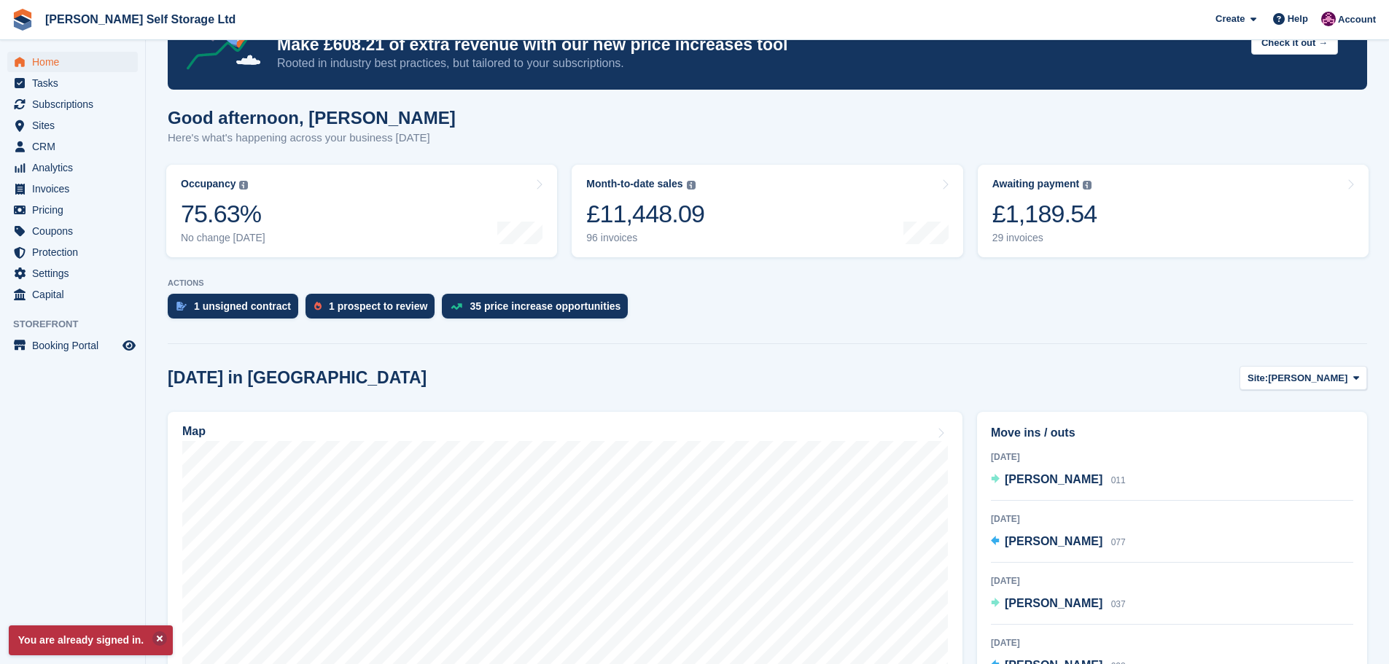
scroll to position [146, 0]
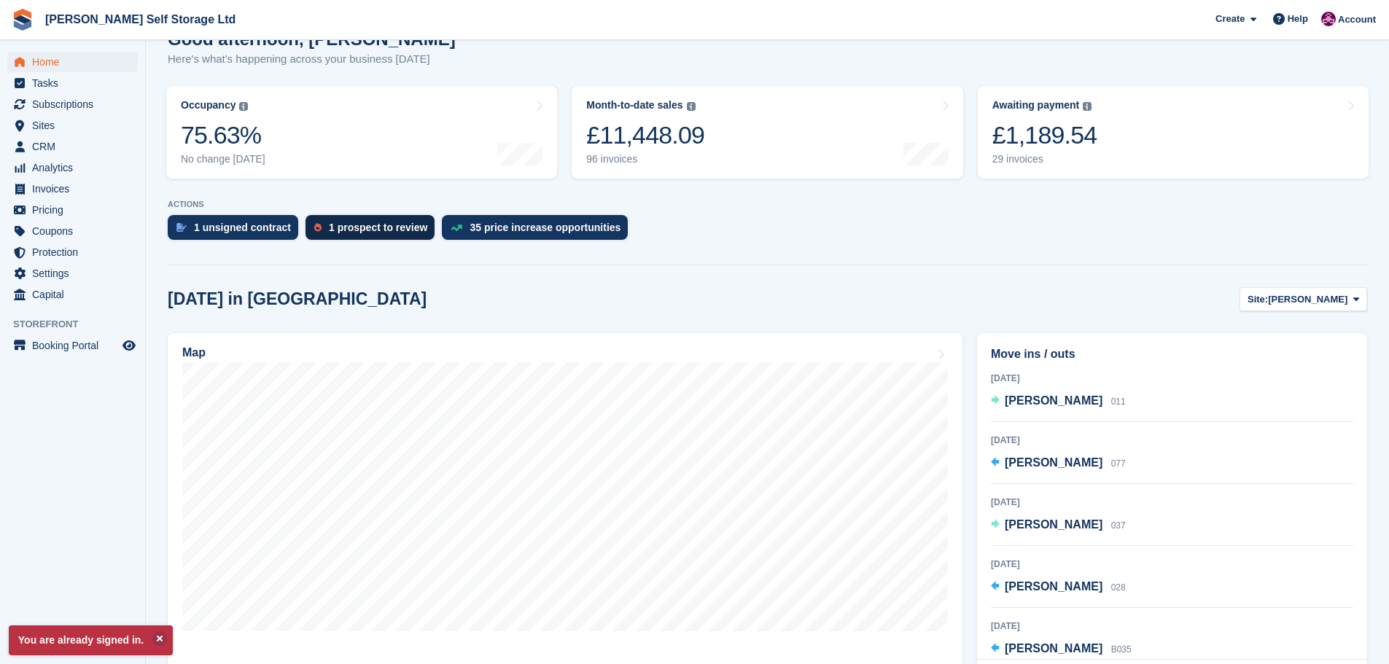
click at [342, 230] on div "1 prospect to review" at bounding box center [378, 228] width 98 height 12
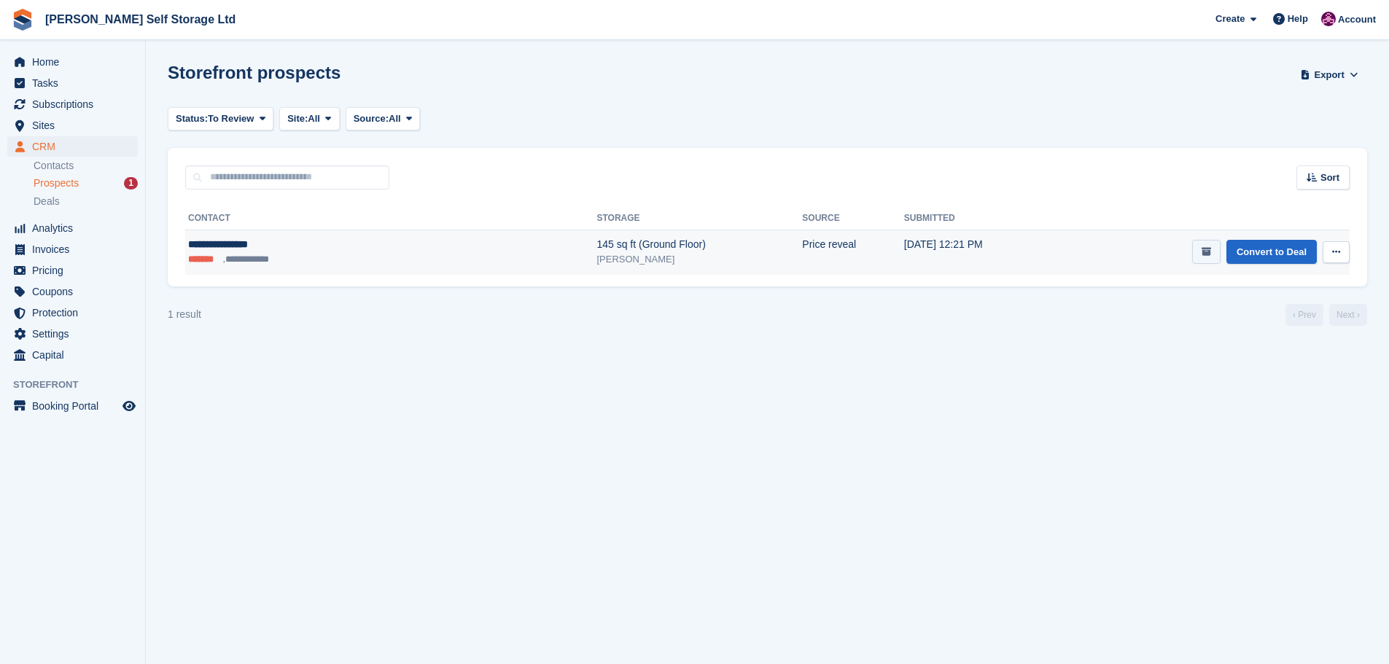
click at [1200, 253] on button "submit" at bounding box center [1206, 252] width 28 height 24
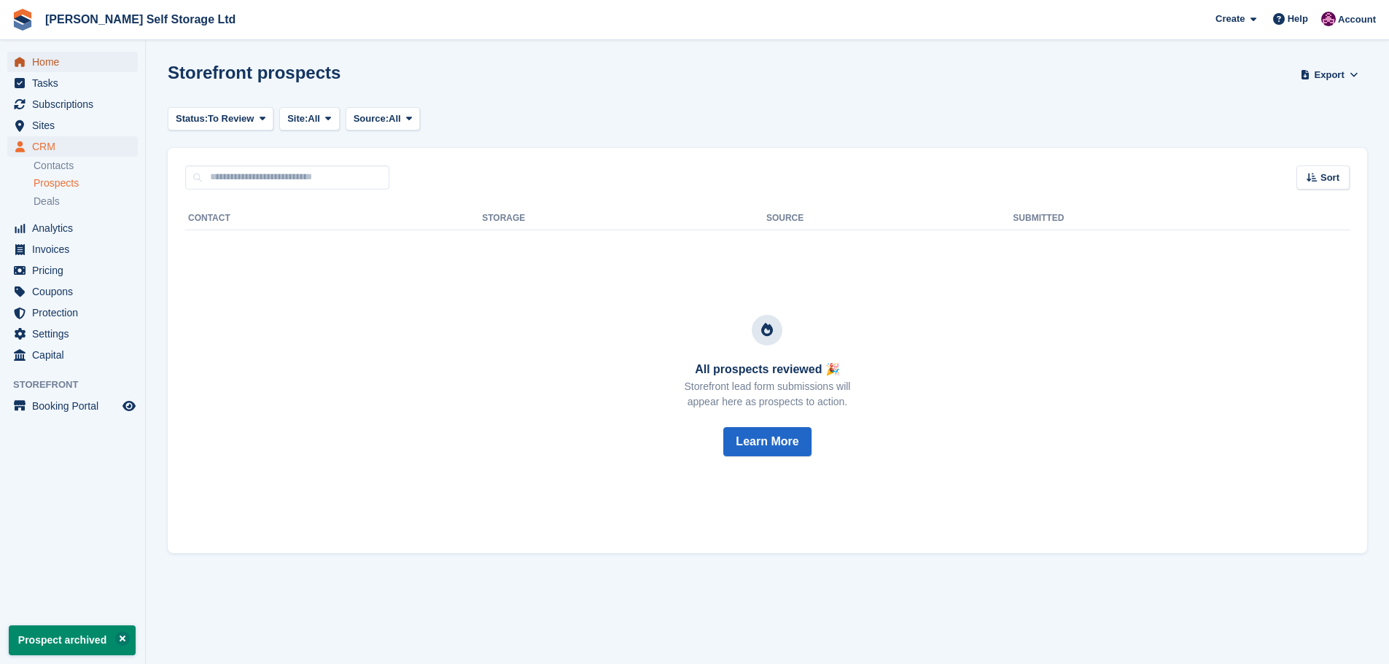
click at [59, 61] on span "Home" at bounding box center [75, 62] width 87 height 20
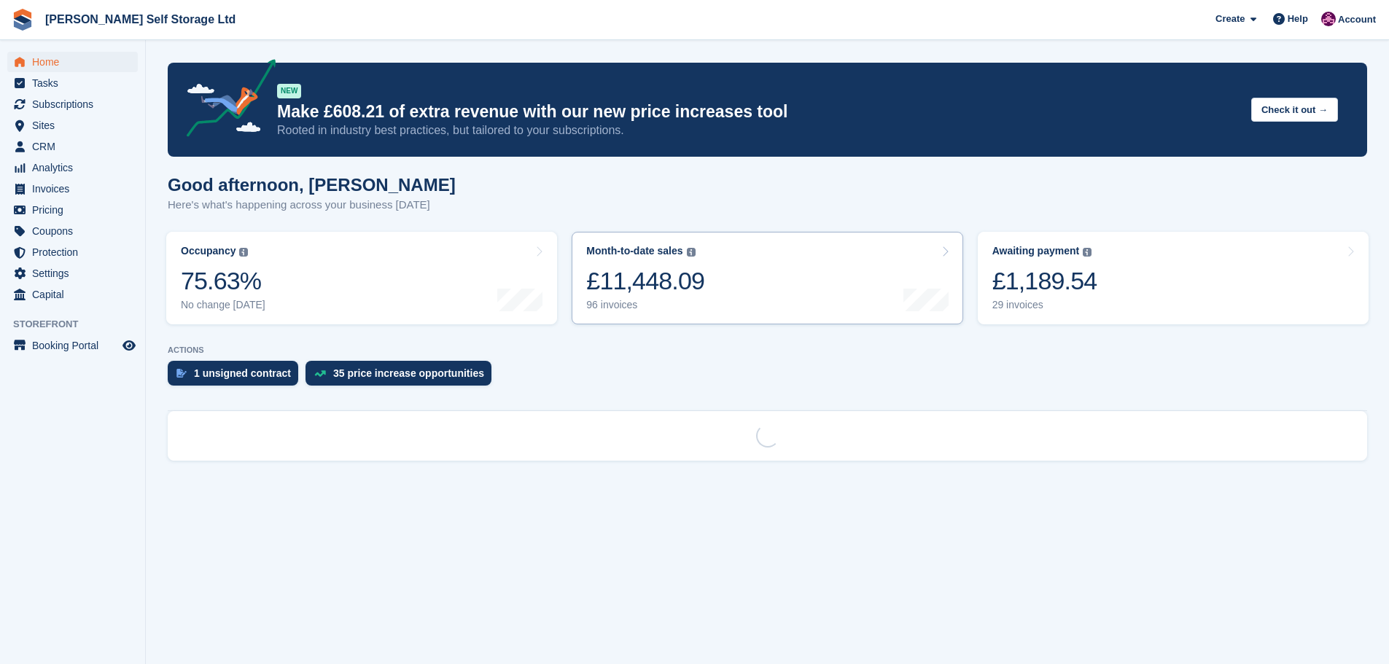
click at [686, 269] on div "£11,448.09" at bounding box center [645, 281] width 118 height 30
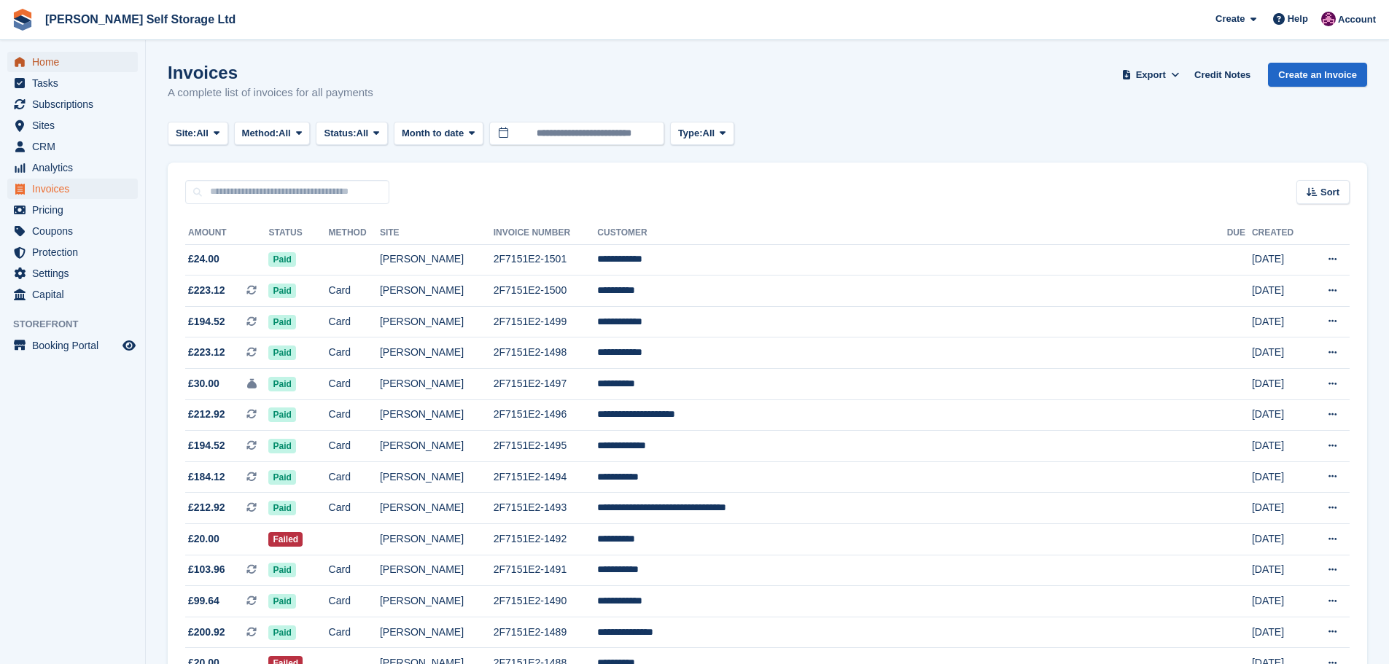
click at [33, 67] on span "Home" at bounding box center [75, 62] width 87 height 20
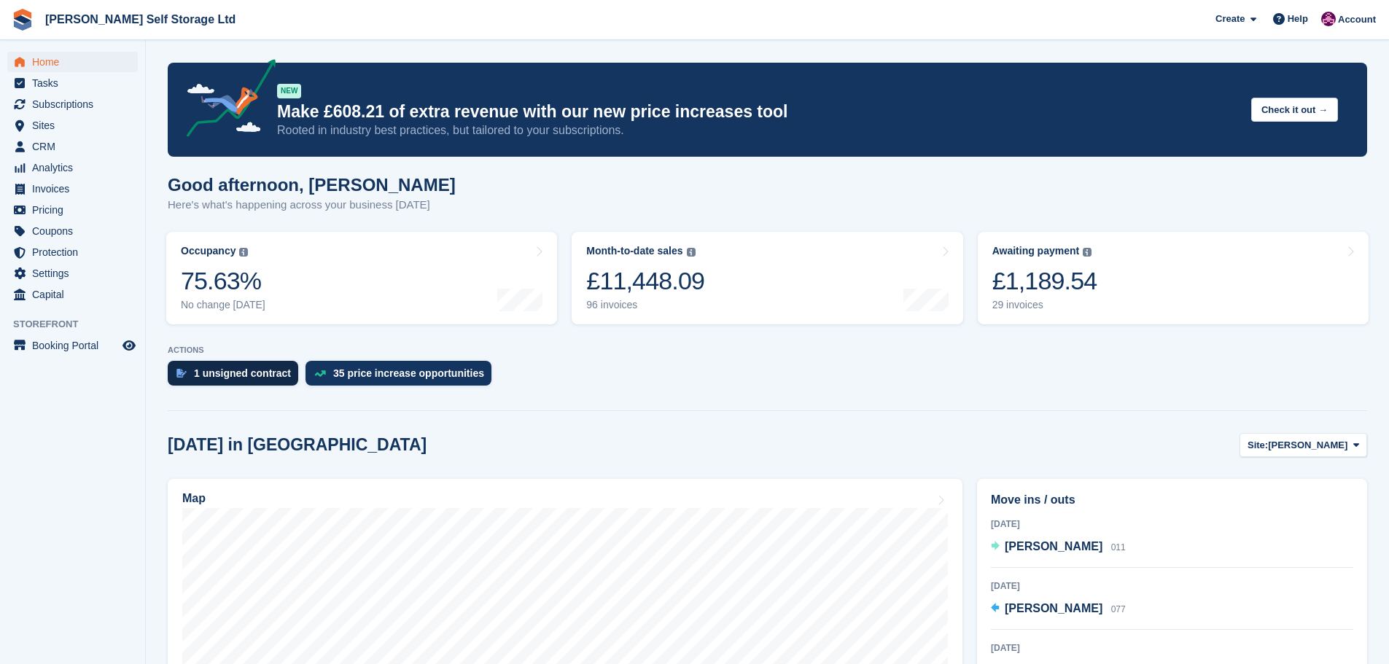
click at [222, 367] on div "1 unsigned contract" at bounding box center [242, 373] width 97 height 12
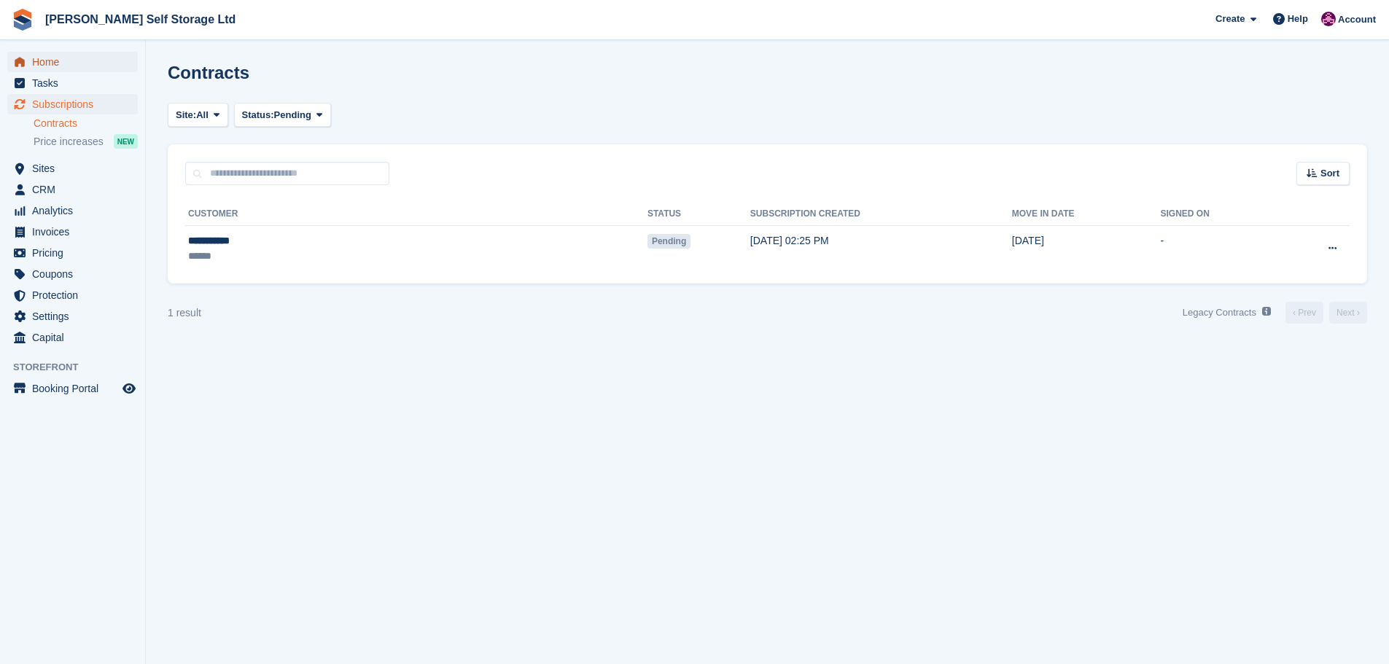
drag, startPoint x: 0, startPoint y: 0, endPoint x: 44, endPoint y: 59, distance: 73.9
click at [44, 59] on span "Home" at bounding box center [75, 62] width 87 height 20
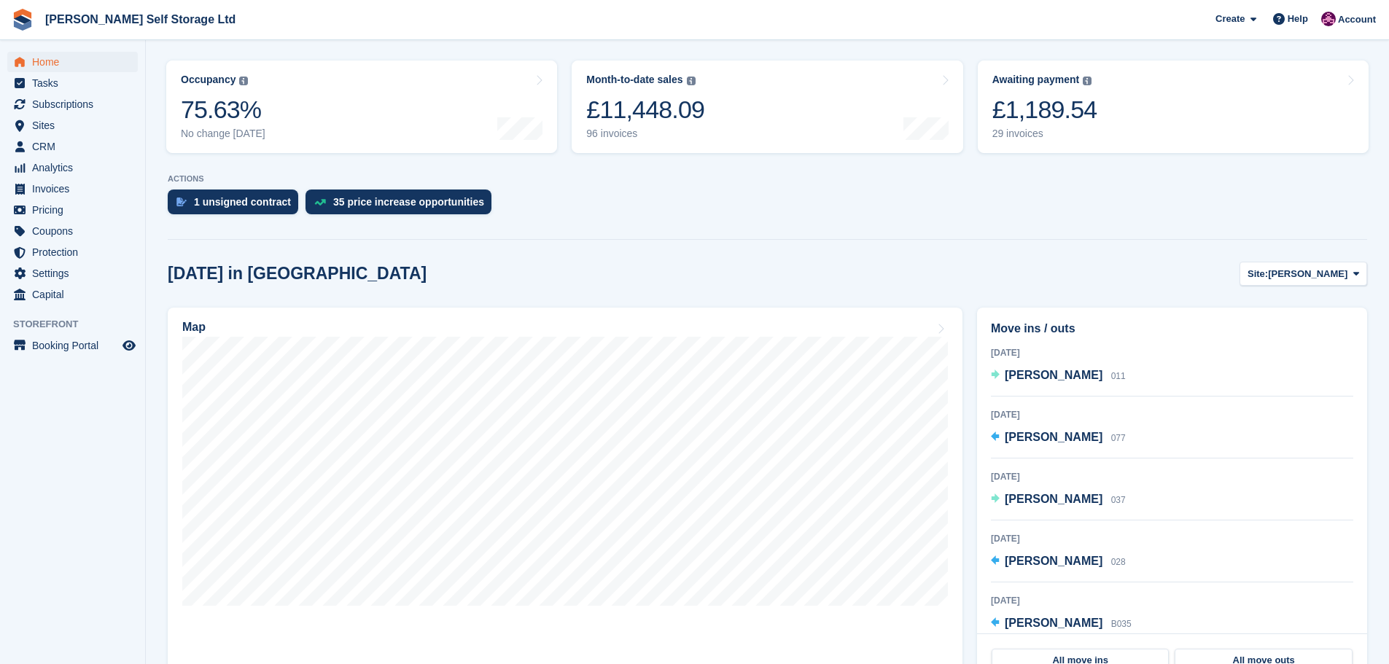
scroll to position [219, 0]
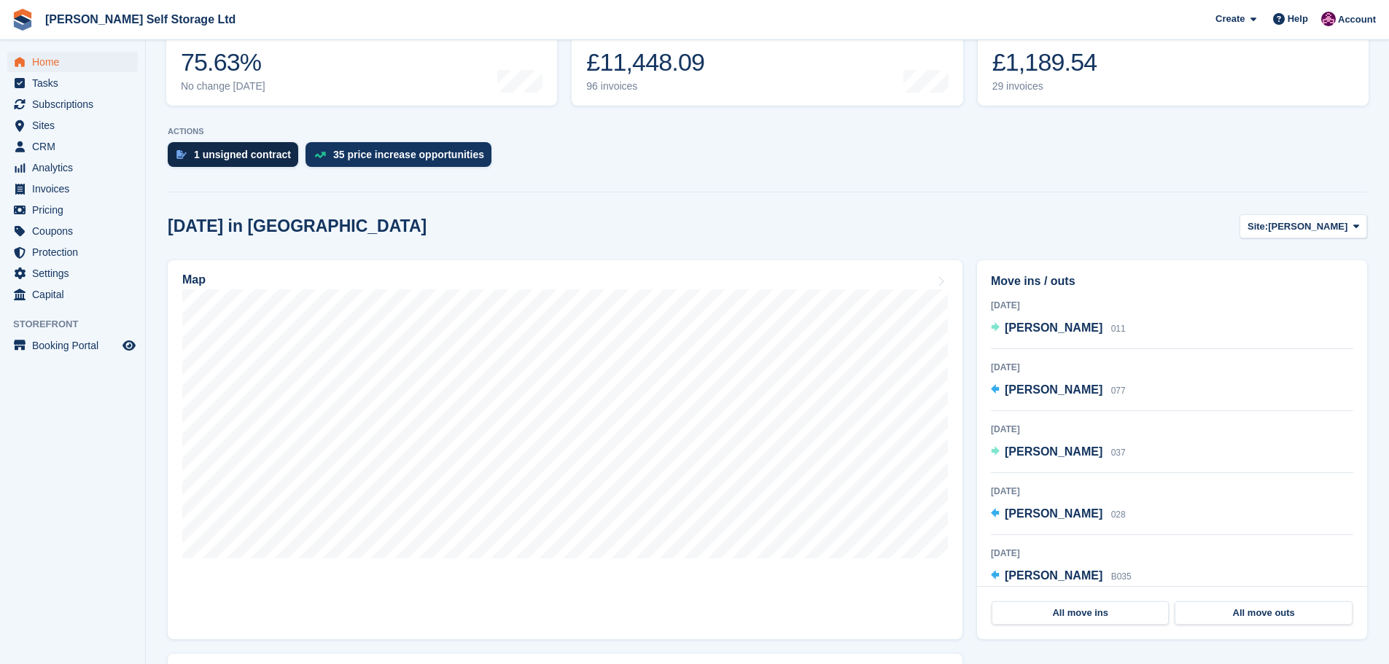
click at [198, 149] on div "1 unsigned contract" at bounding box center [242, 155] width 97 height 12
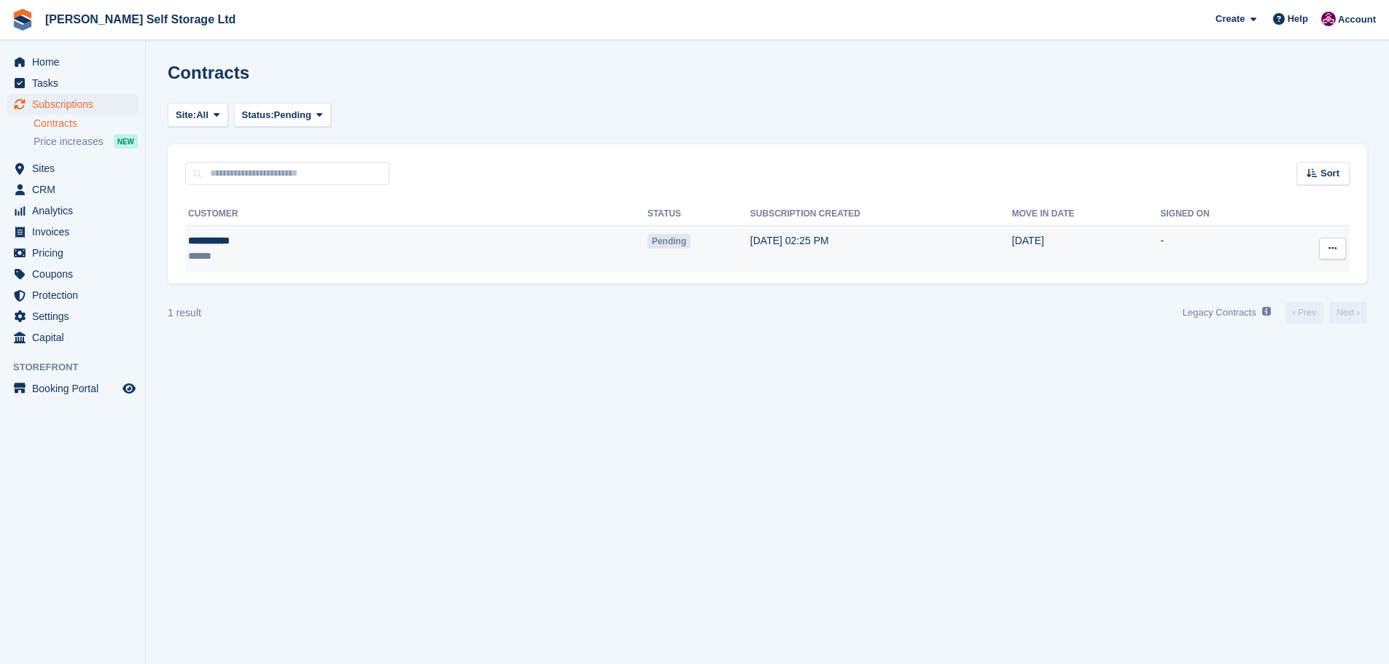
click at [226, 244] on div "**********" at bounding box center [284, 240] width 192 height 15
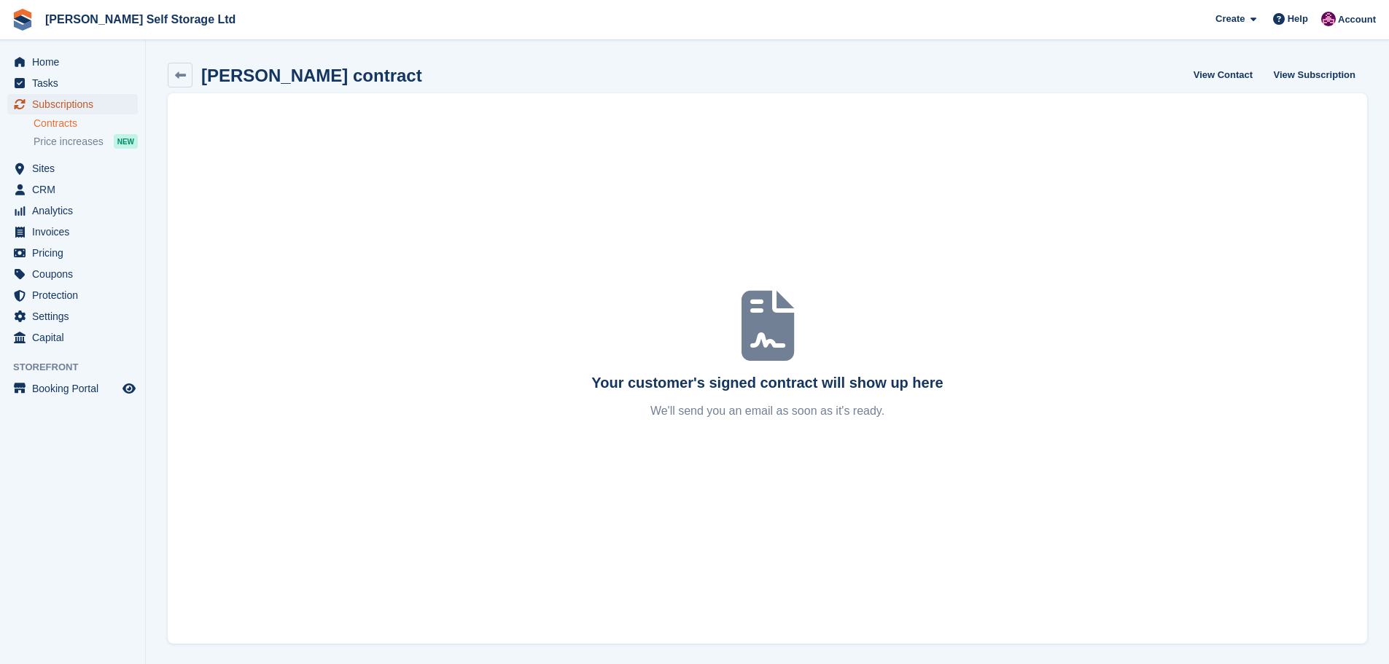
click at [62, 106] on span "Subscriptions" at bounding box center [75, 104] width 87 height 20
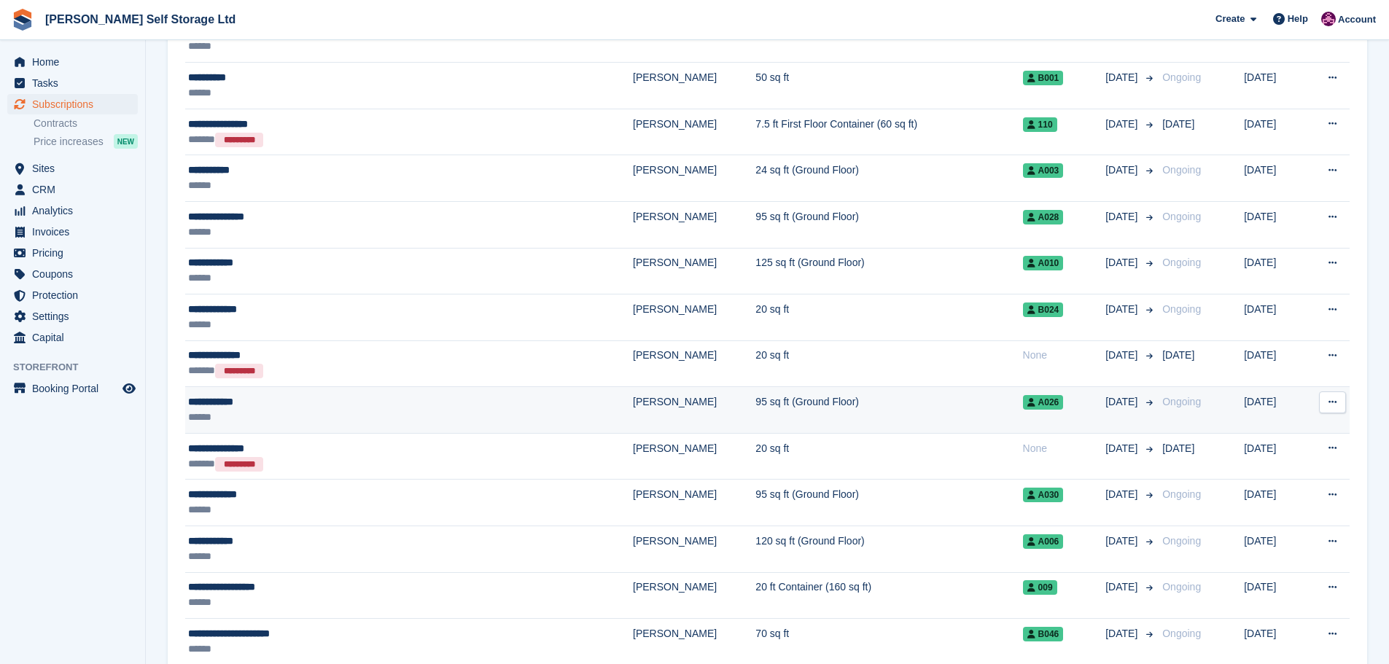
scroll to position [875, 0]
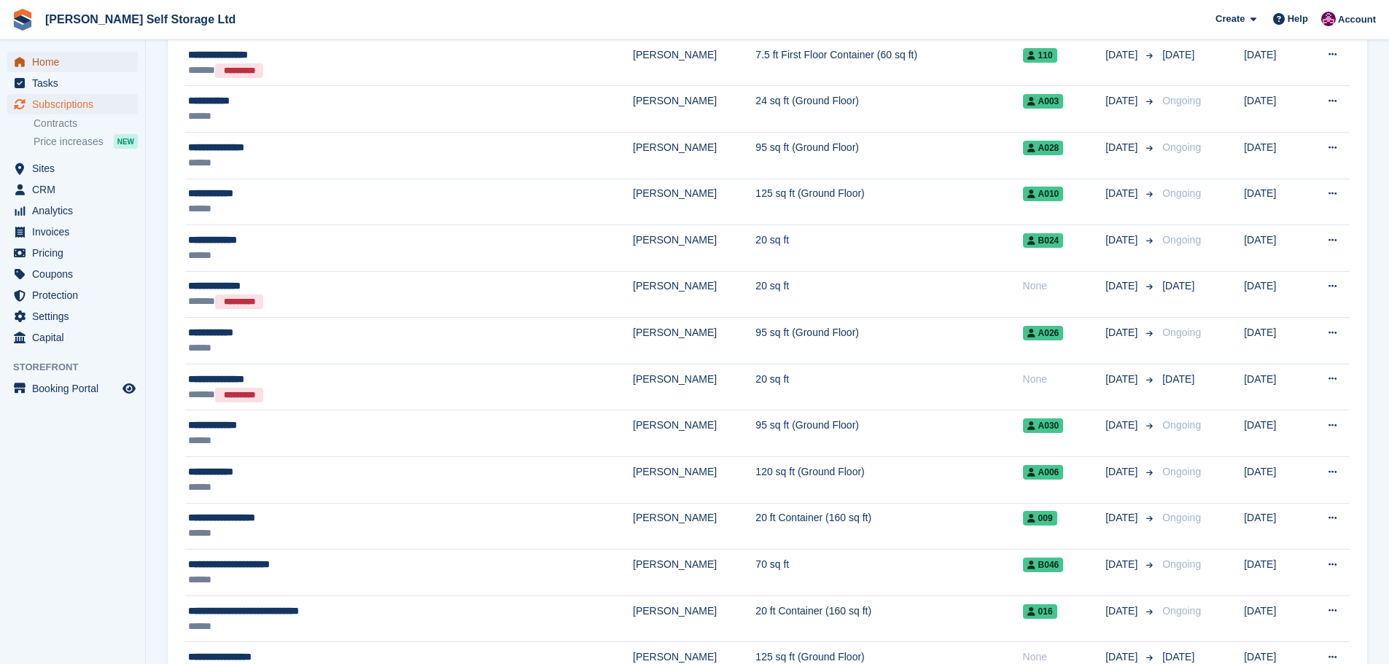
click at [48, 62] on span "Home" at bounding box center [75, 62] width 87 height 20
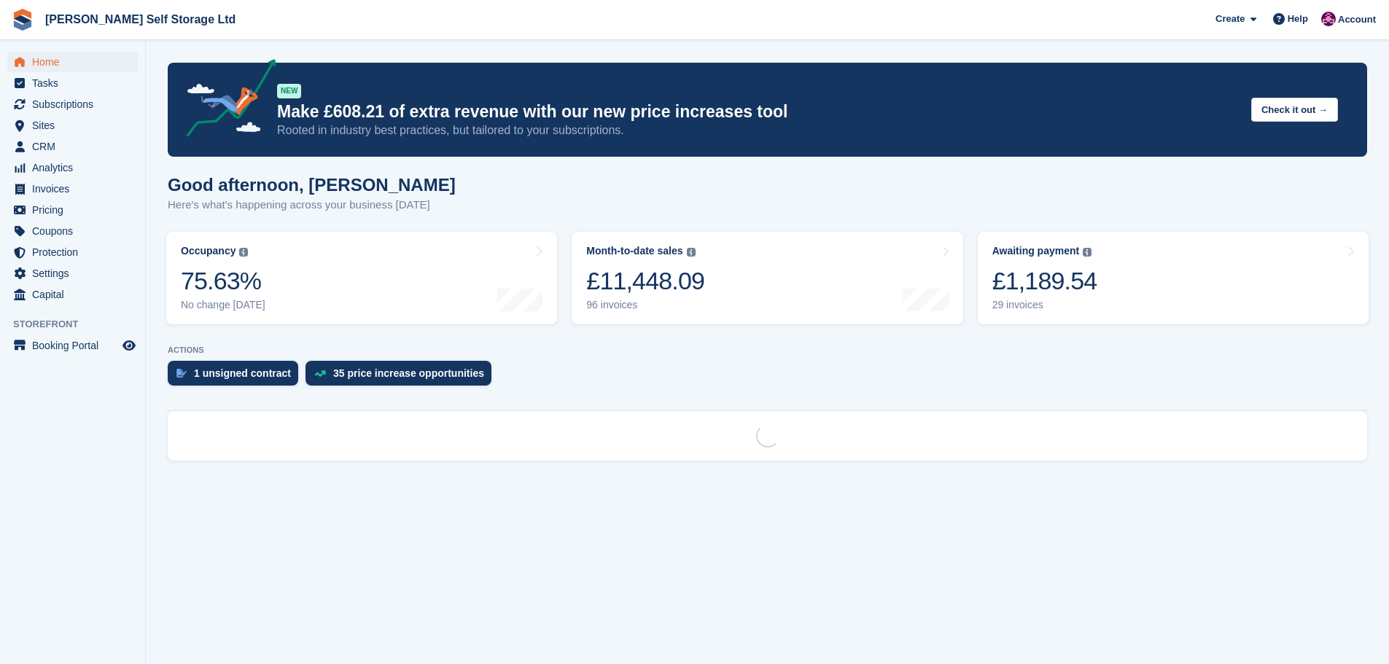
click at [236, 362] on div "1 unsigned contract" at bounding box center [233, 373] width 130 height 25
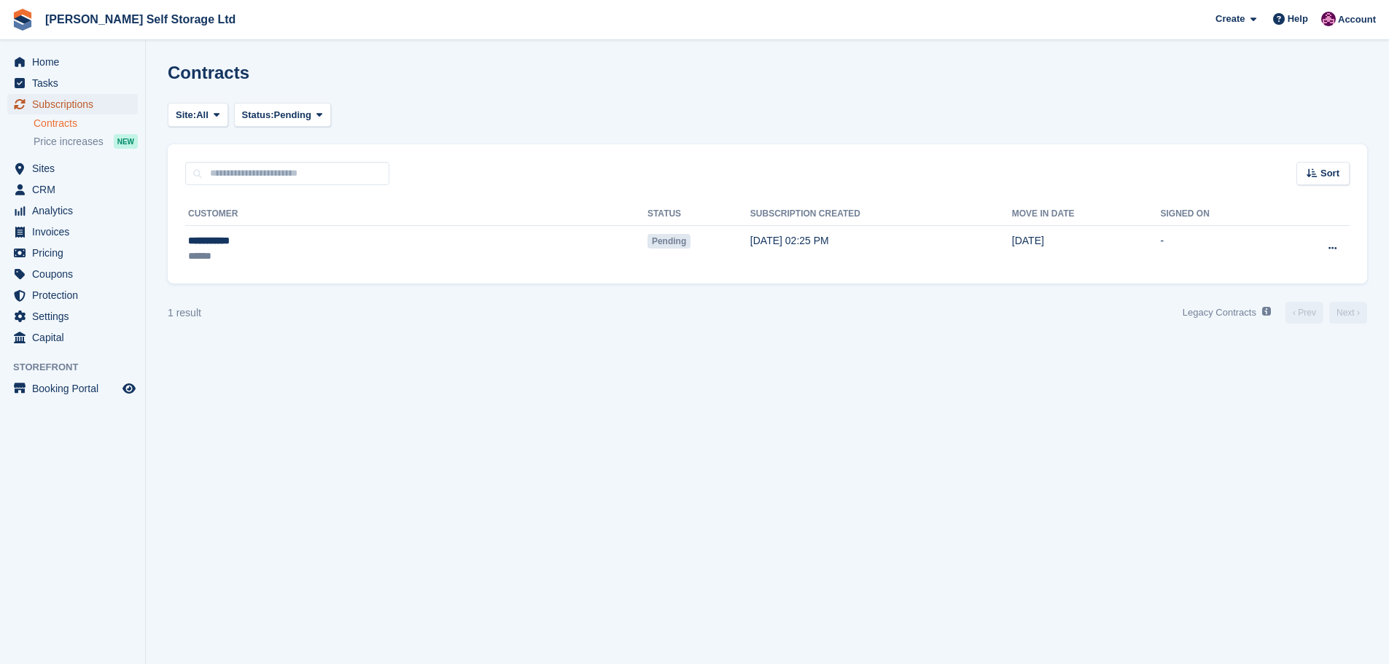
click at [61, 104] on span "Subscriptions" at bounding box center [75, 104] width 87 height 20
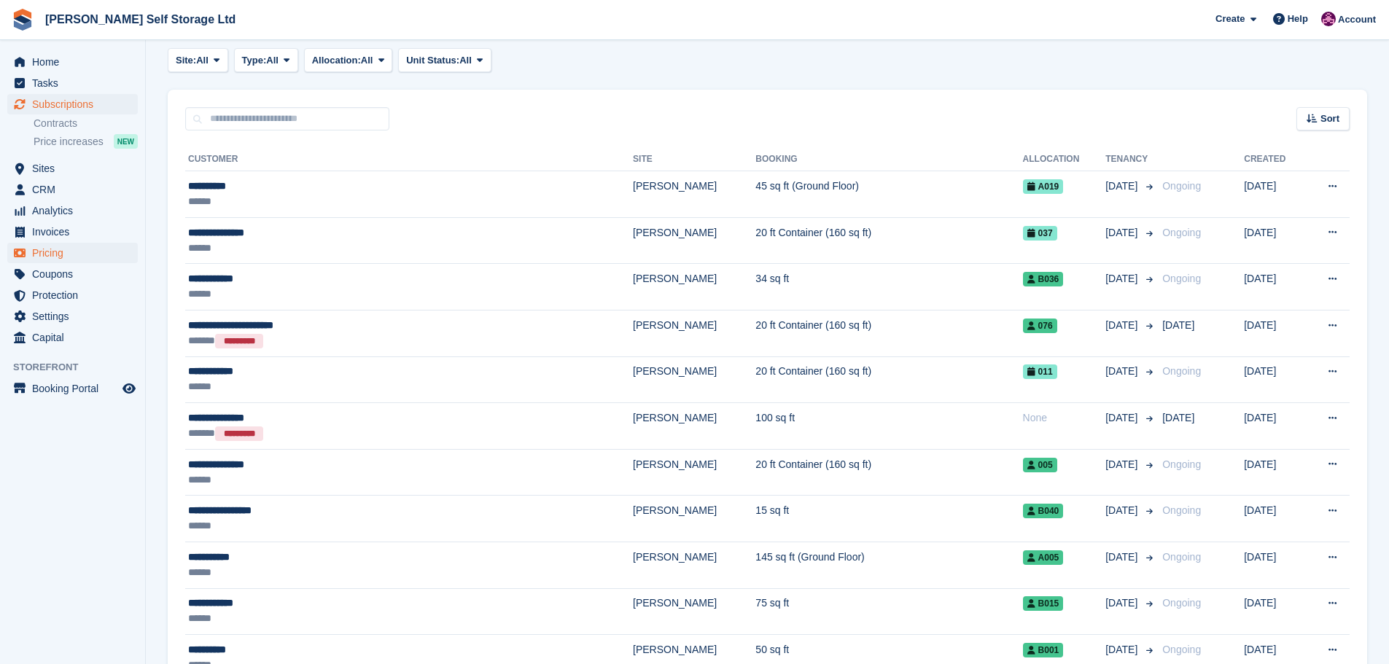
scroll to position [219, 0]
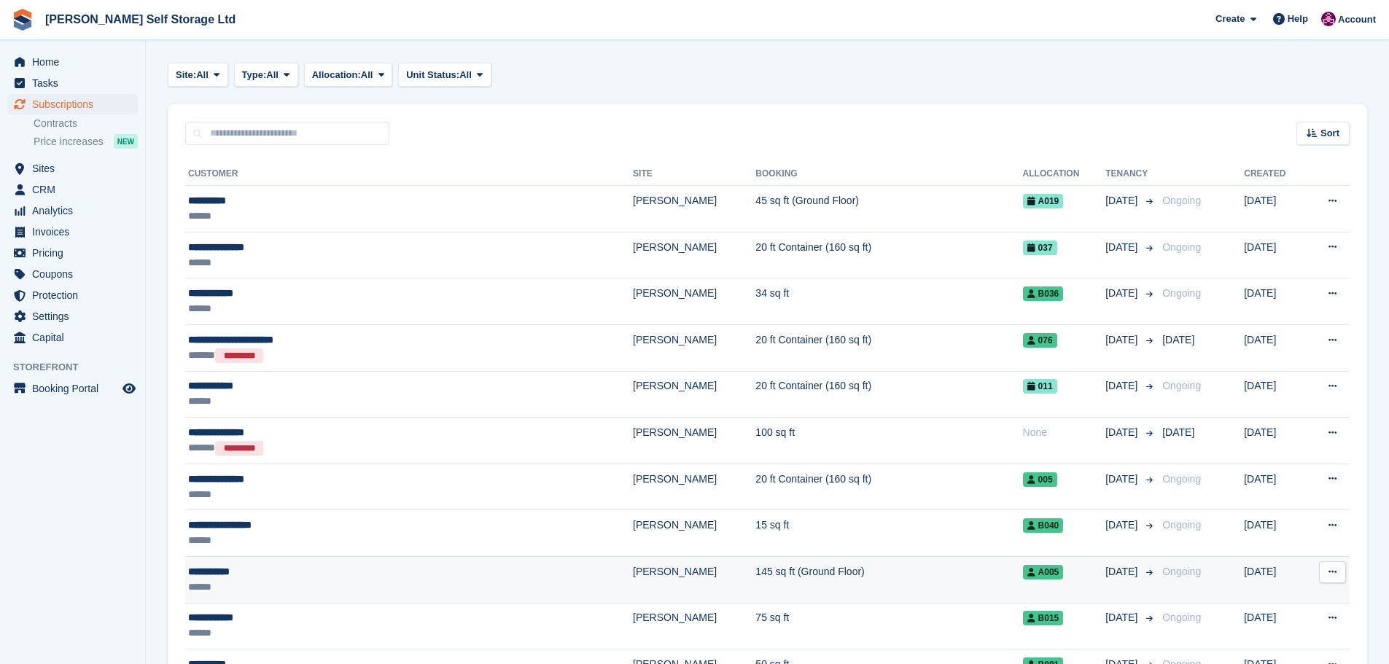
click at [275, 583] on div "******" at bounding box center [339, 587] width 303 height 15
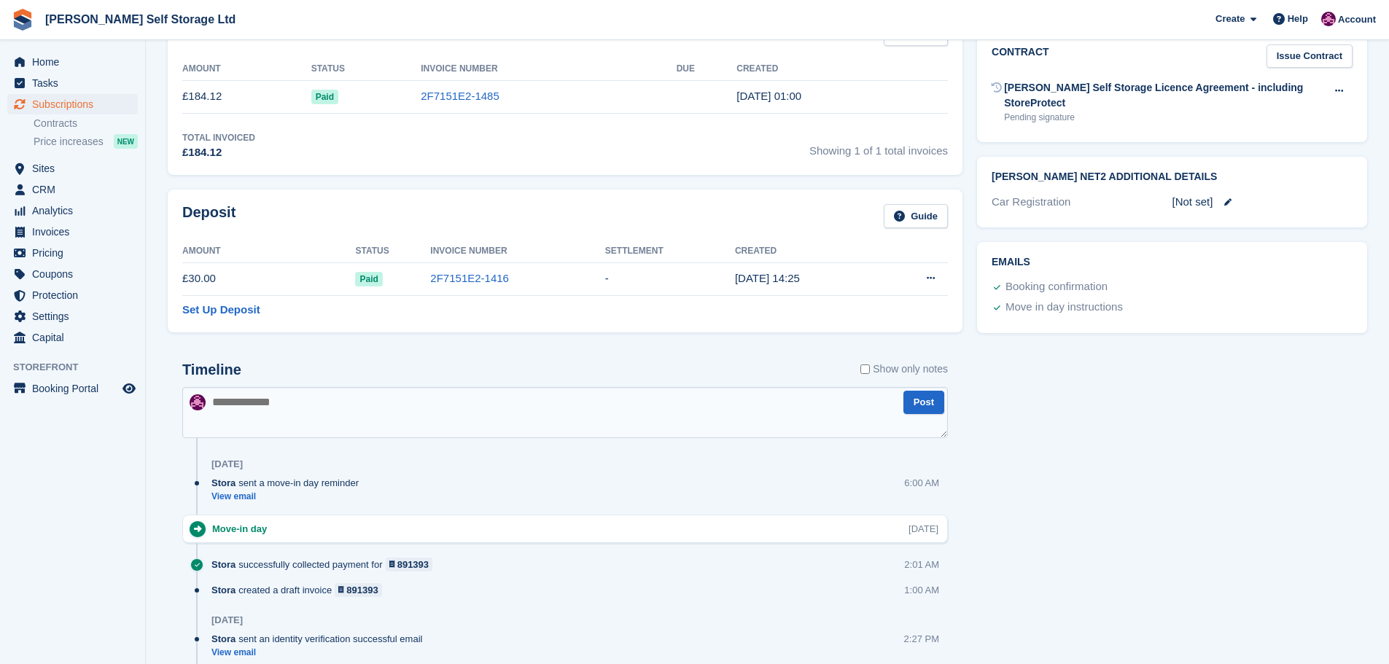
scroll to position [656, 0]
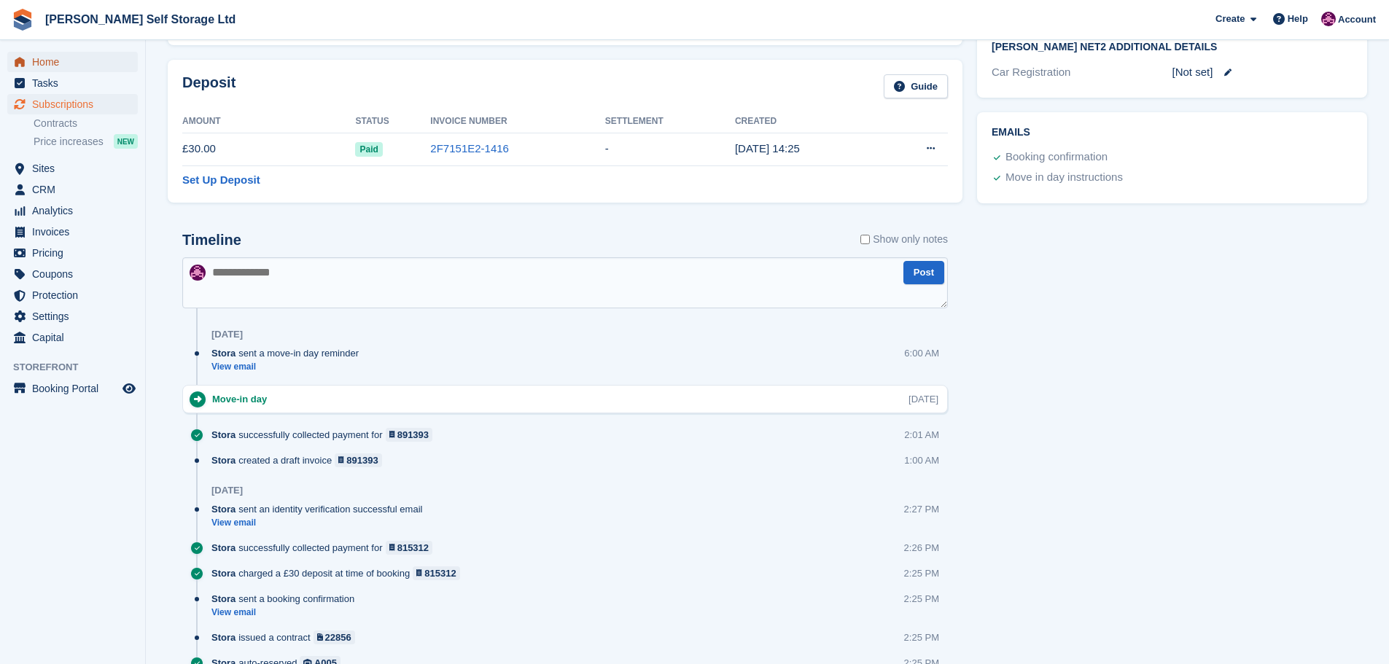
click at [46, 66] on span "Home" at bounding box center [75, 62] width 87 height 20
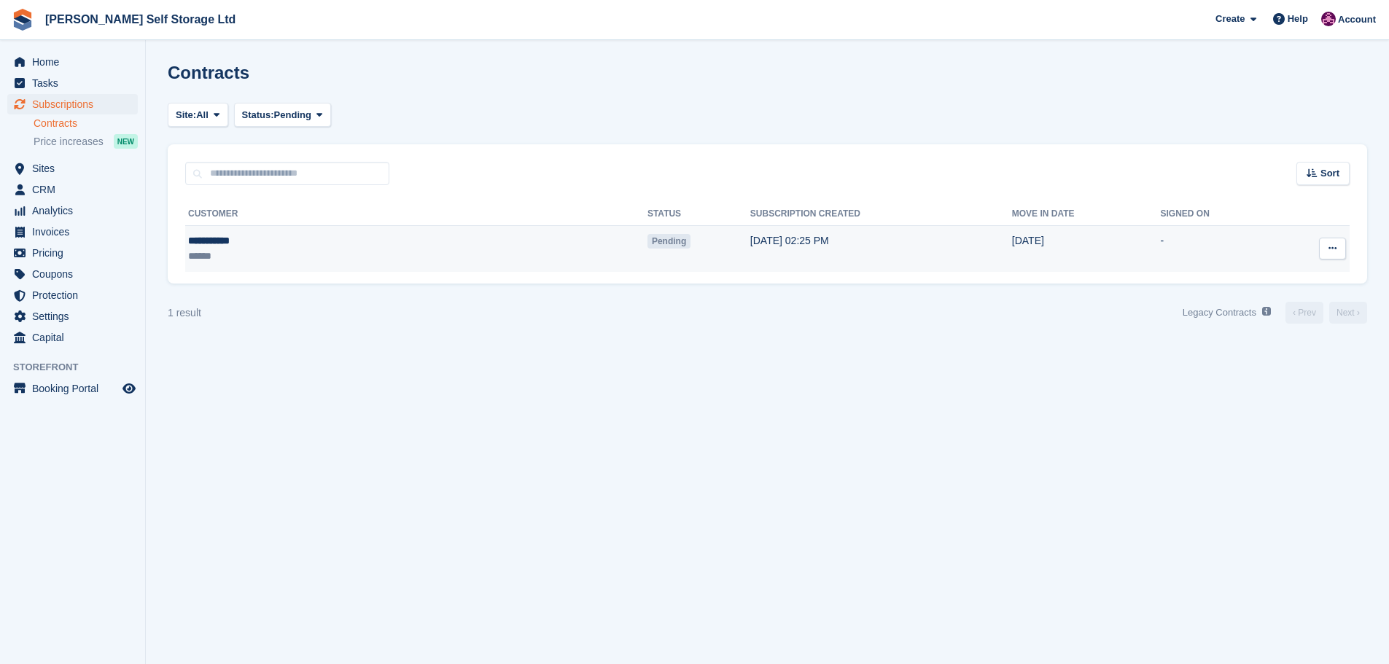
click at [1330, 243] on button at bounding box center [1332, 249] width 27 height 22
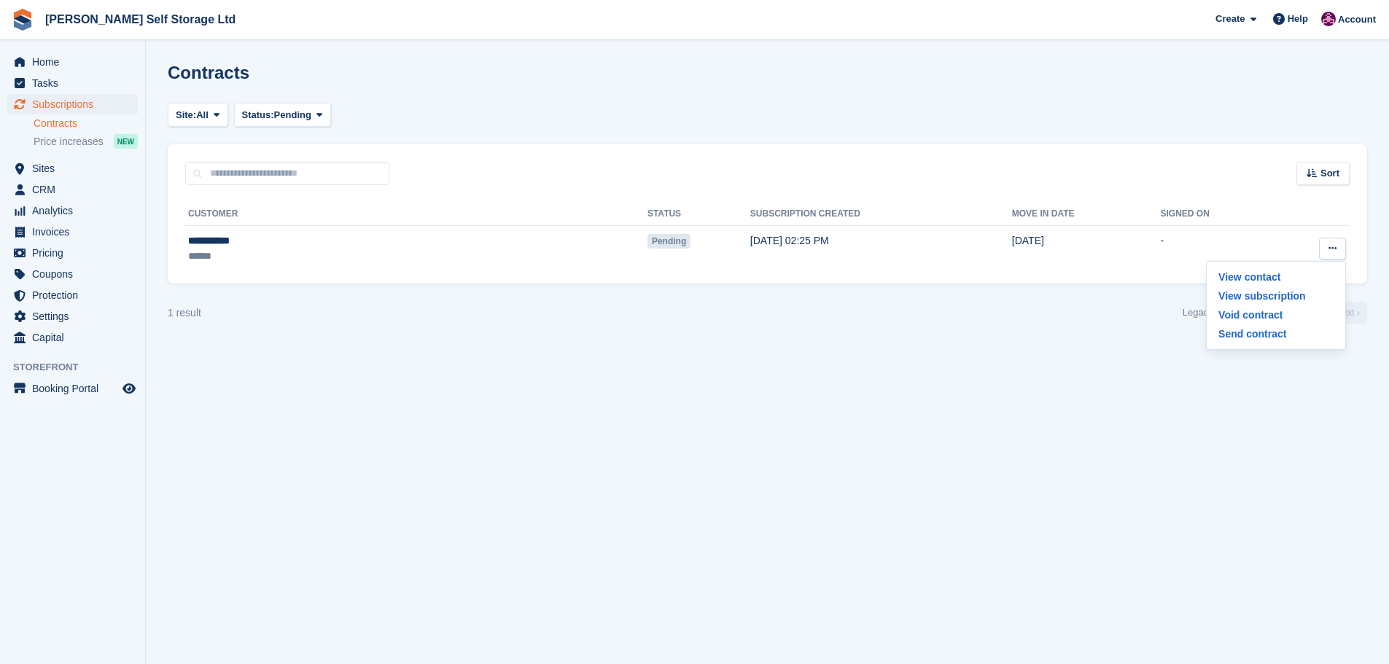
click at [531, 324] on div "1 result Legacy Contracts See a list of Contracts from before they were built i…" at bounding box center [767, 313] width 1199 height 24
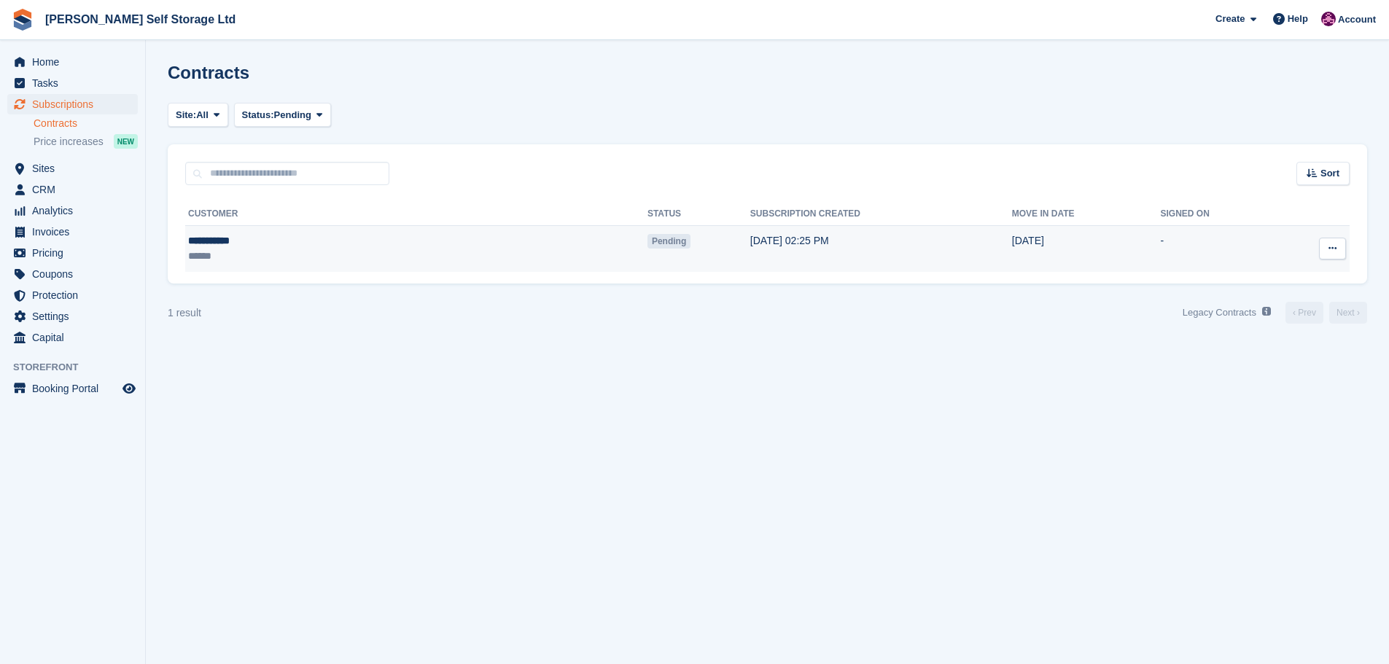
click at [647, 256] on td "Pending" at bounding box center [698, 249] width 103 height 46
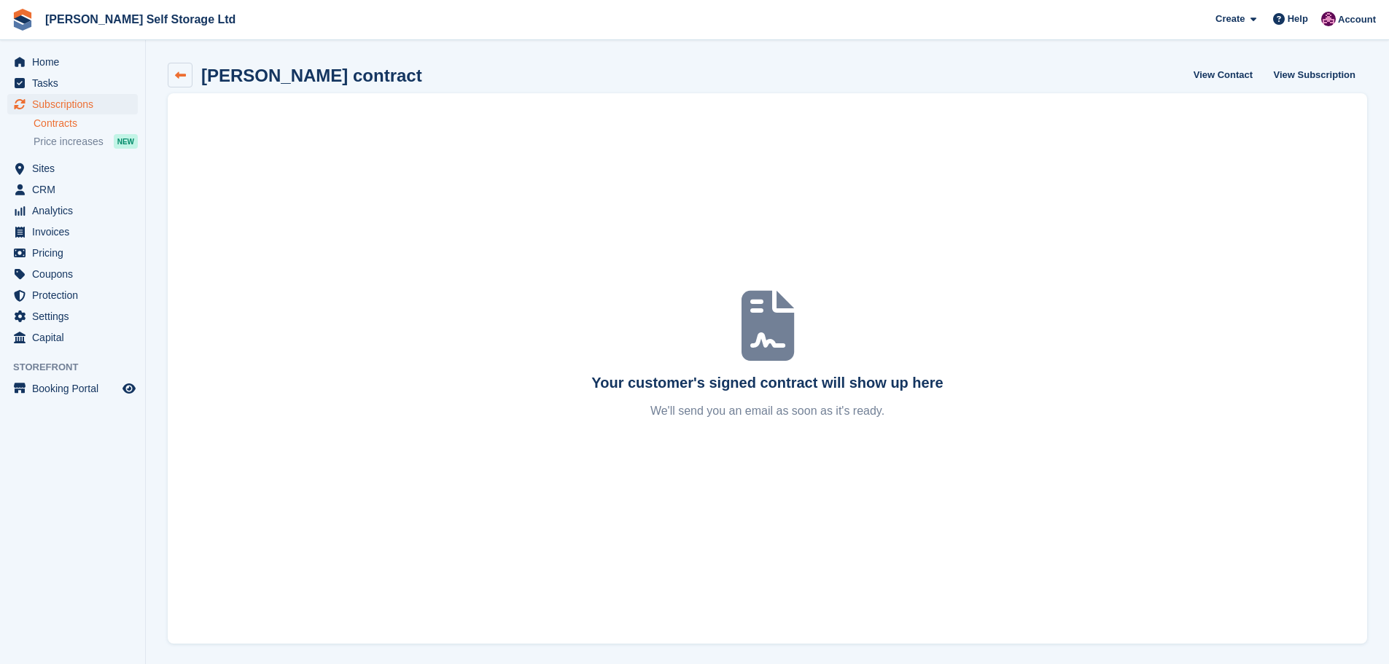
click at [176, 71] on icon at bounding box center [180, 75] width 11 height 11
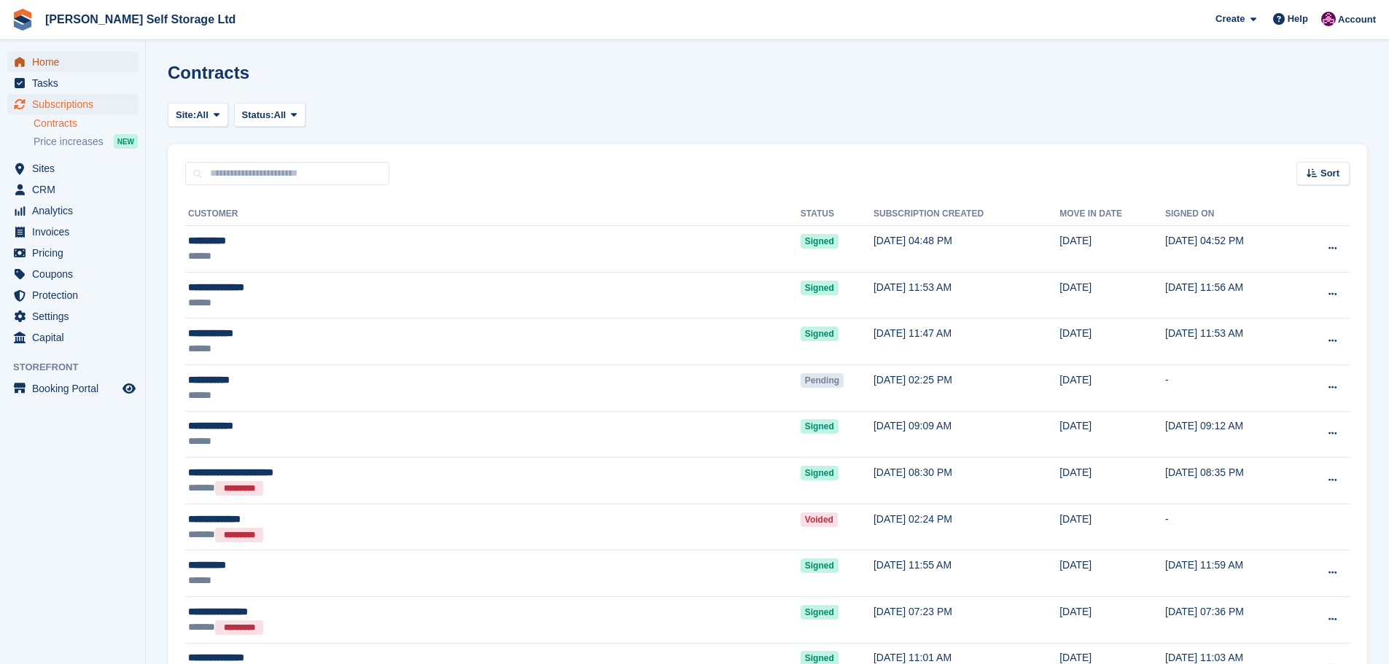
click at [49, 67] on span "Home" at bounding box center [75, 62] width 87 height 20
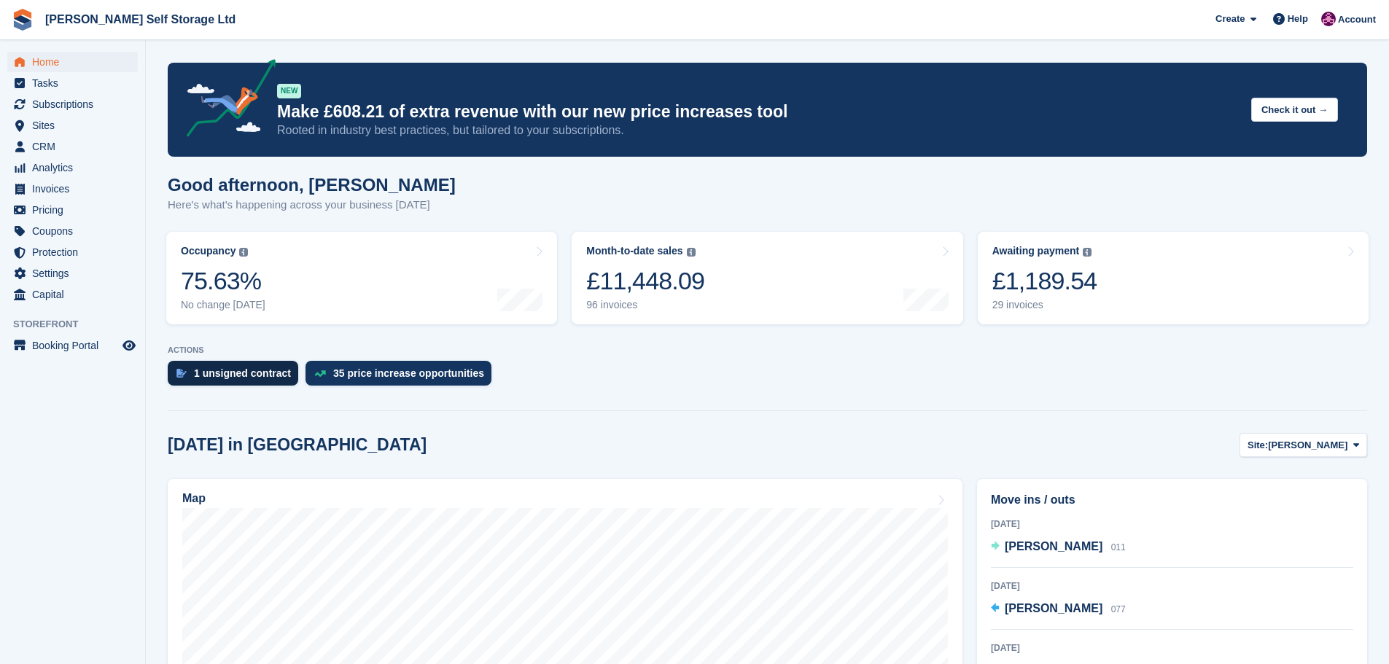
click at [231, 367] on div "1 unsigned contract" at bounding box center [242, 373] width 97 height 12
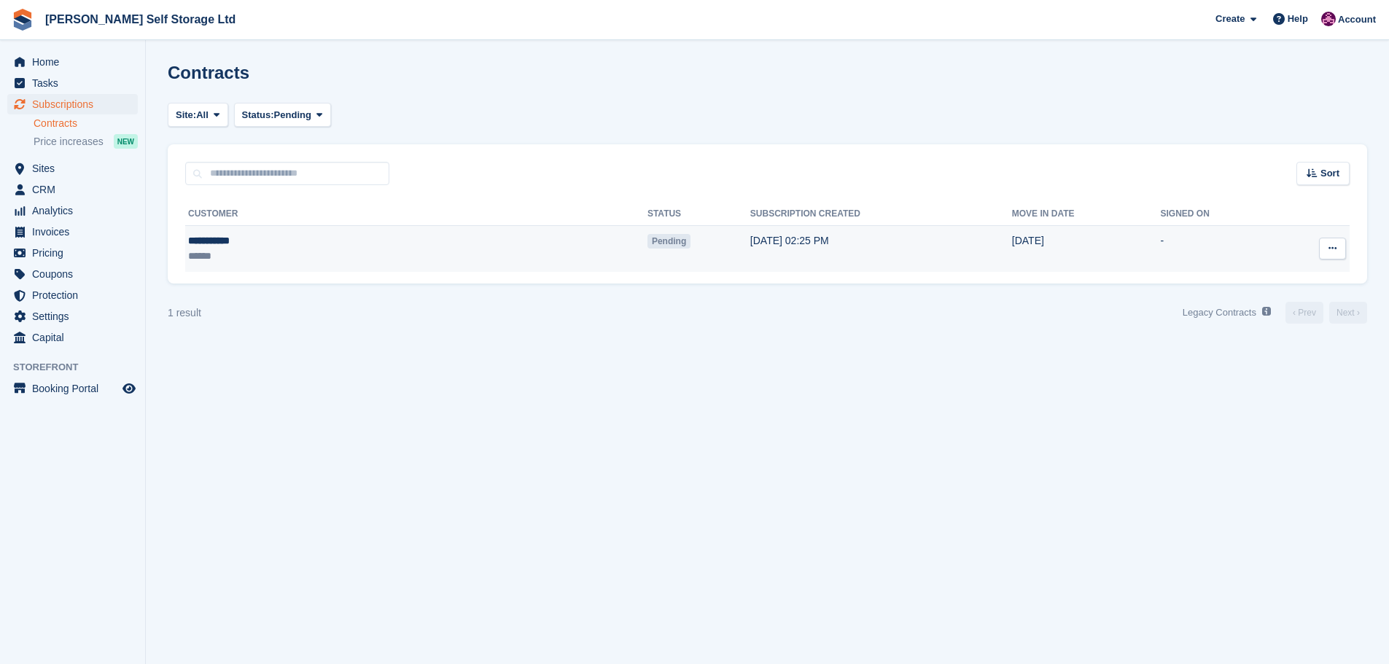
click at [1339, 241] on button at bounding box center [1332, 249] width 27 height 22
click at [1242, 337] on p "Send contract" at bounding box center [1275, 333] width 127 height 19
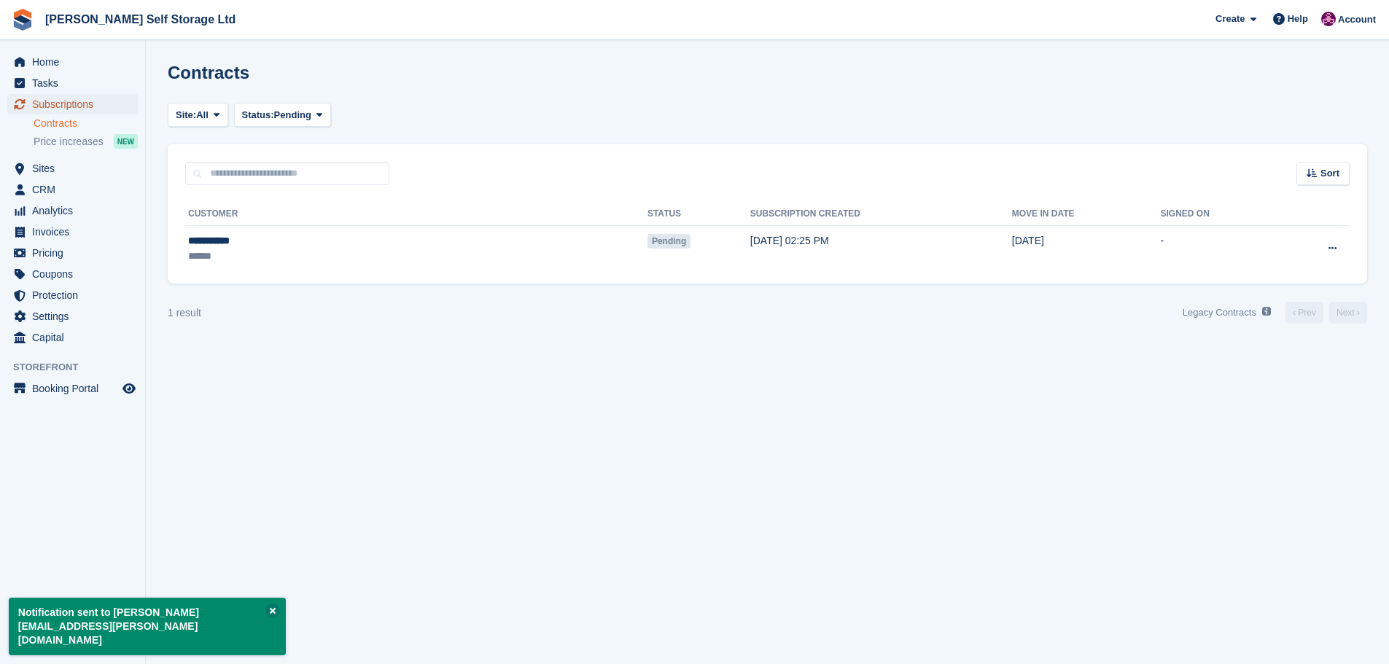
click at [59, 107] on span "Subscriptions" at bounding box center [75, 104] width 87 height 20
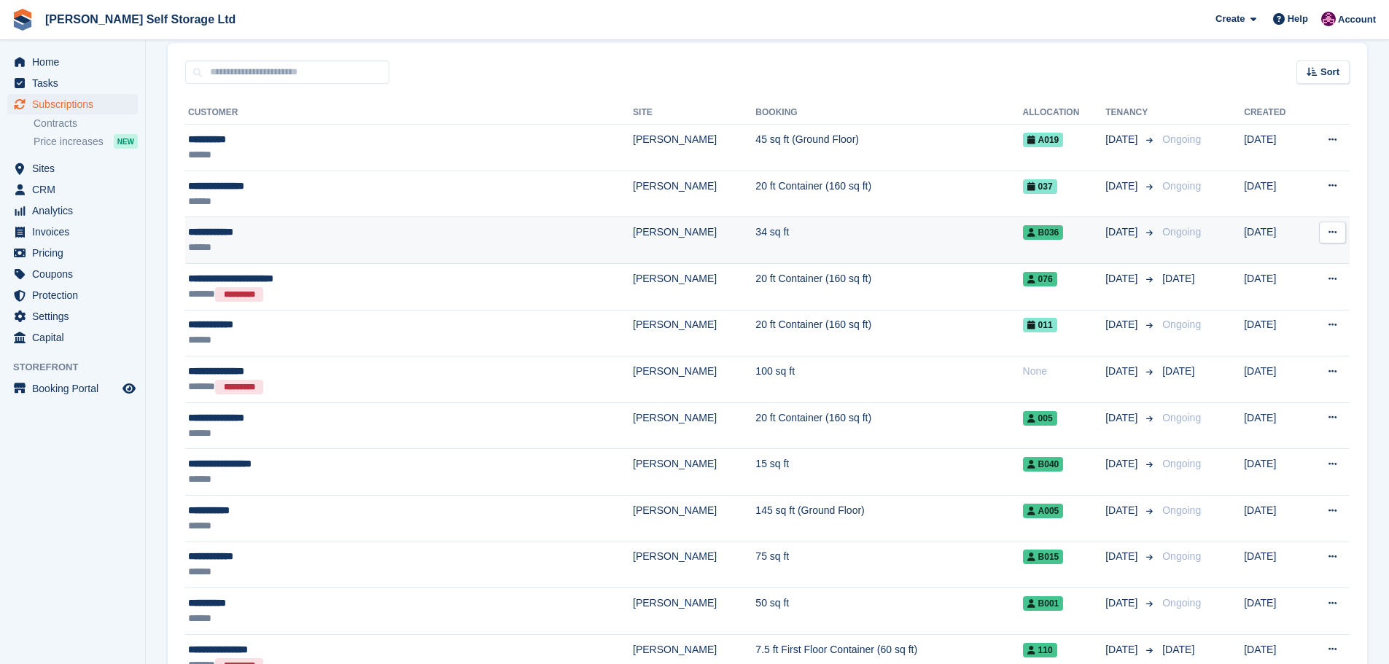
scroll to position [292, 0]
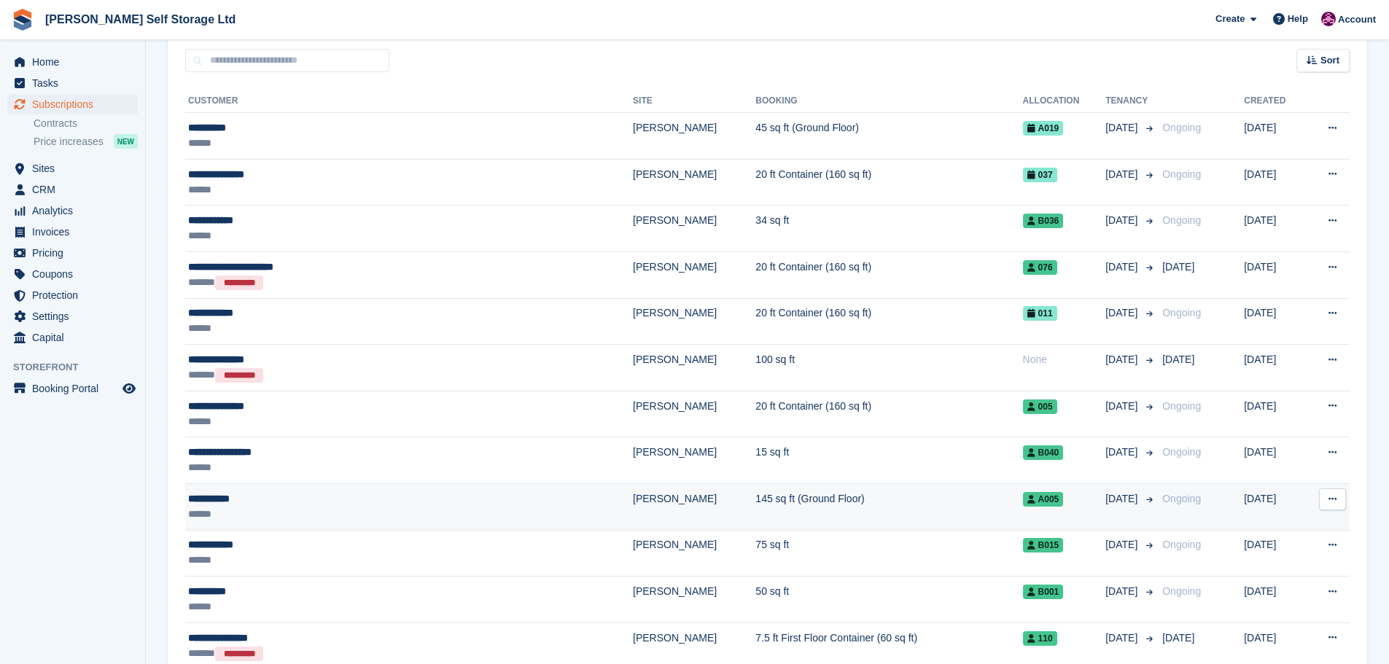
click at [262, 513] on div "******" at bounding box center [339, 514] width 303 height 15
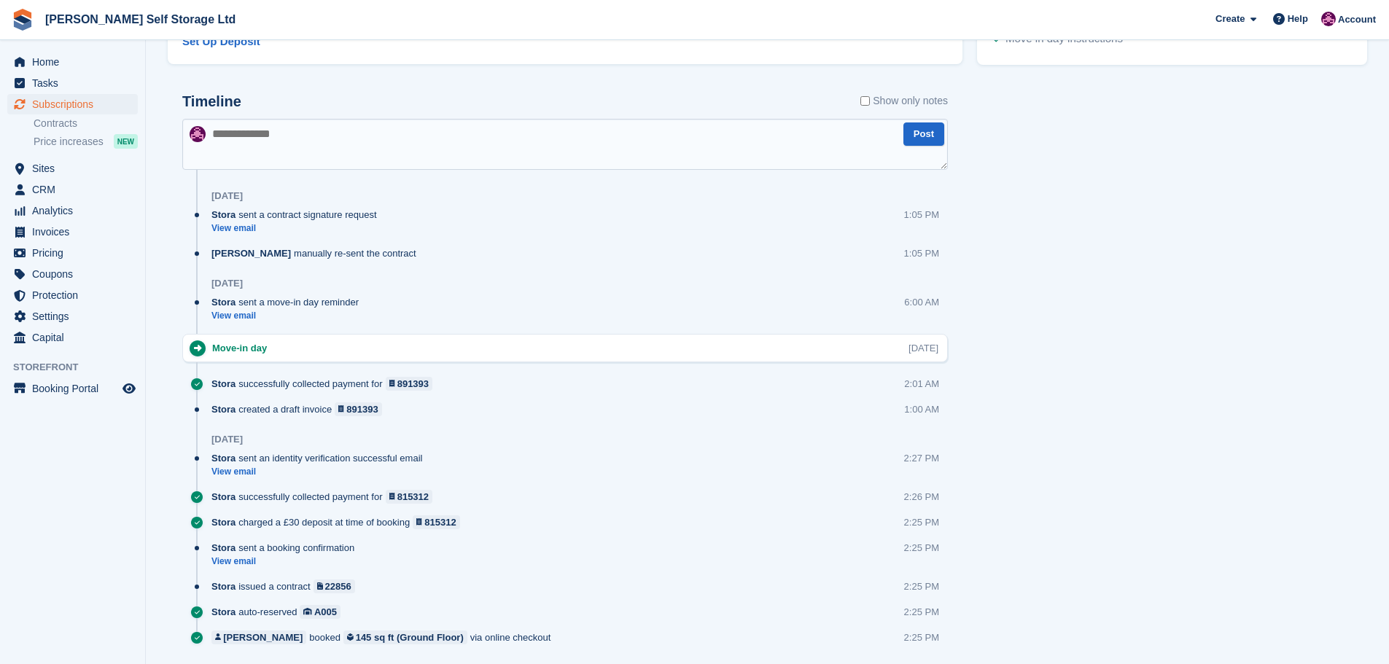
scroll to position [802, 0]
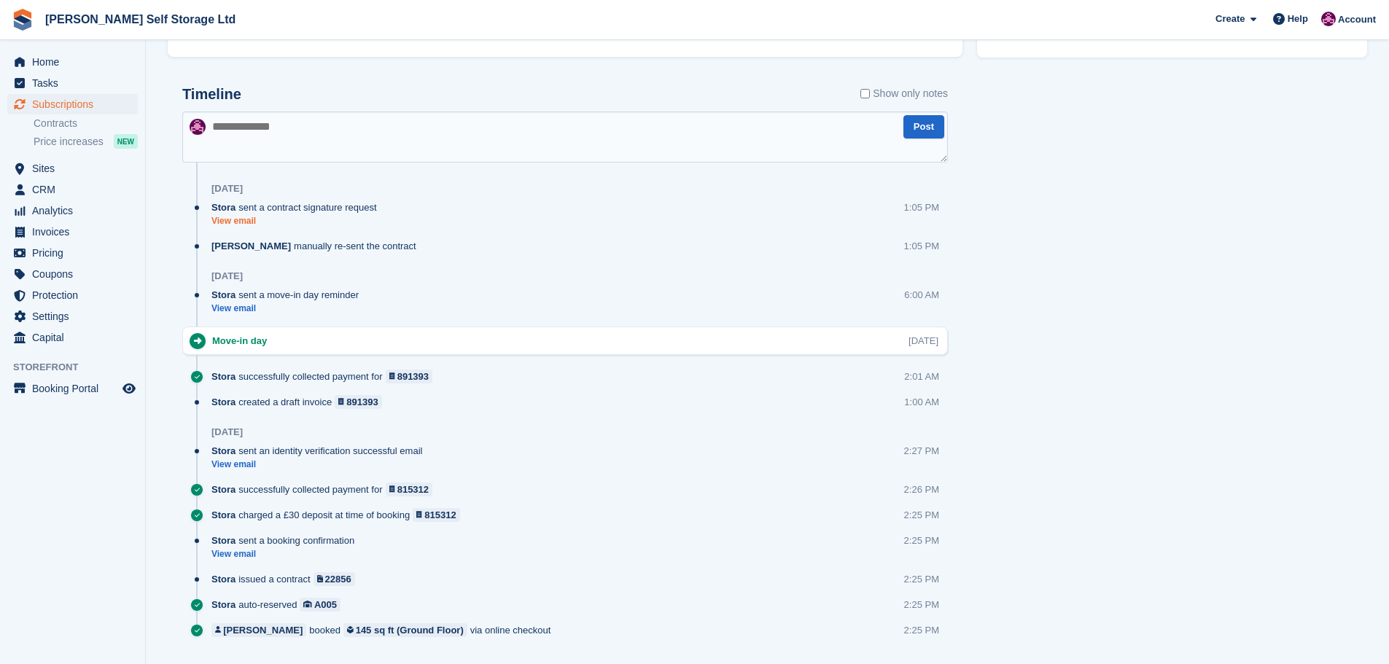
click at [236, 219] on link "View email" at bounding box center [297, 221] width 173 height 12
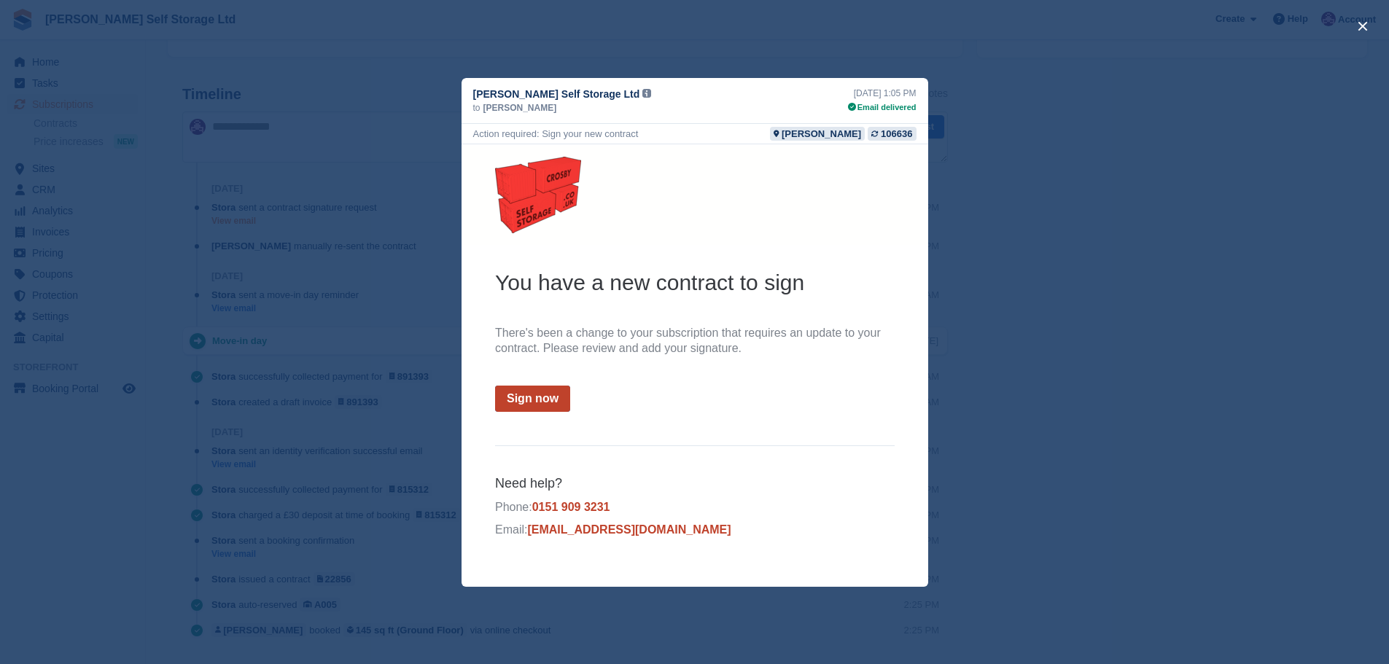
scroll to position [0, 0]
click at [1218, 287] on div "close" at bounding box center [694, 332] width 1389 height 664
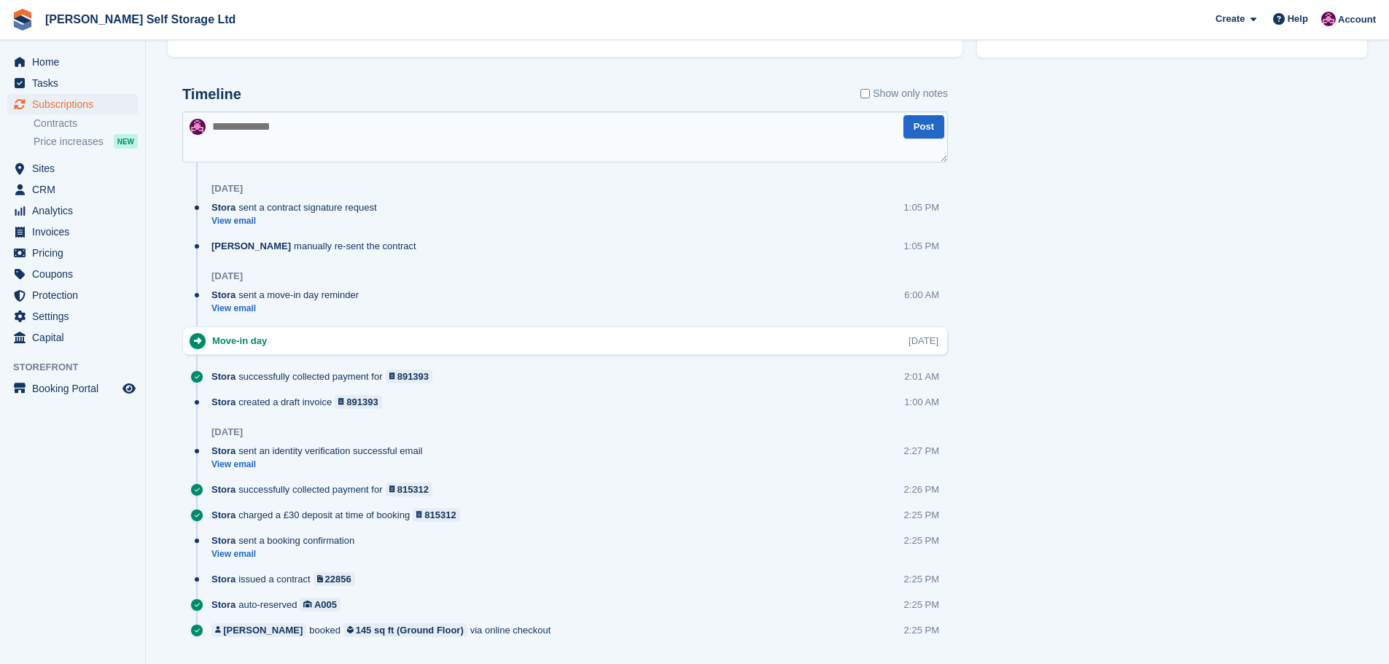
scroll to position [838, 0]
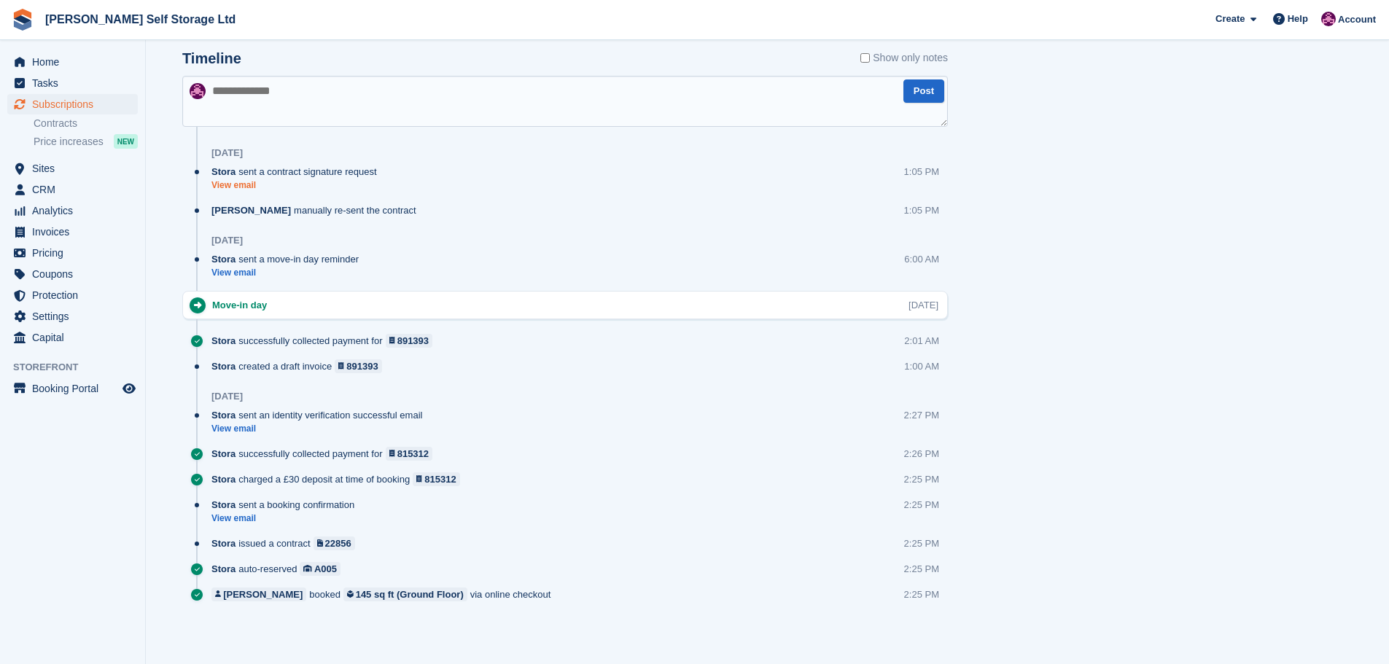
click at [229, 189] on link "View email" at bounding box center [297, 185] width 173 height 12
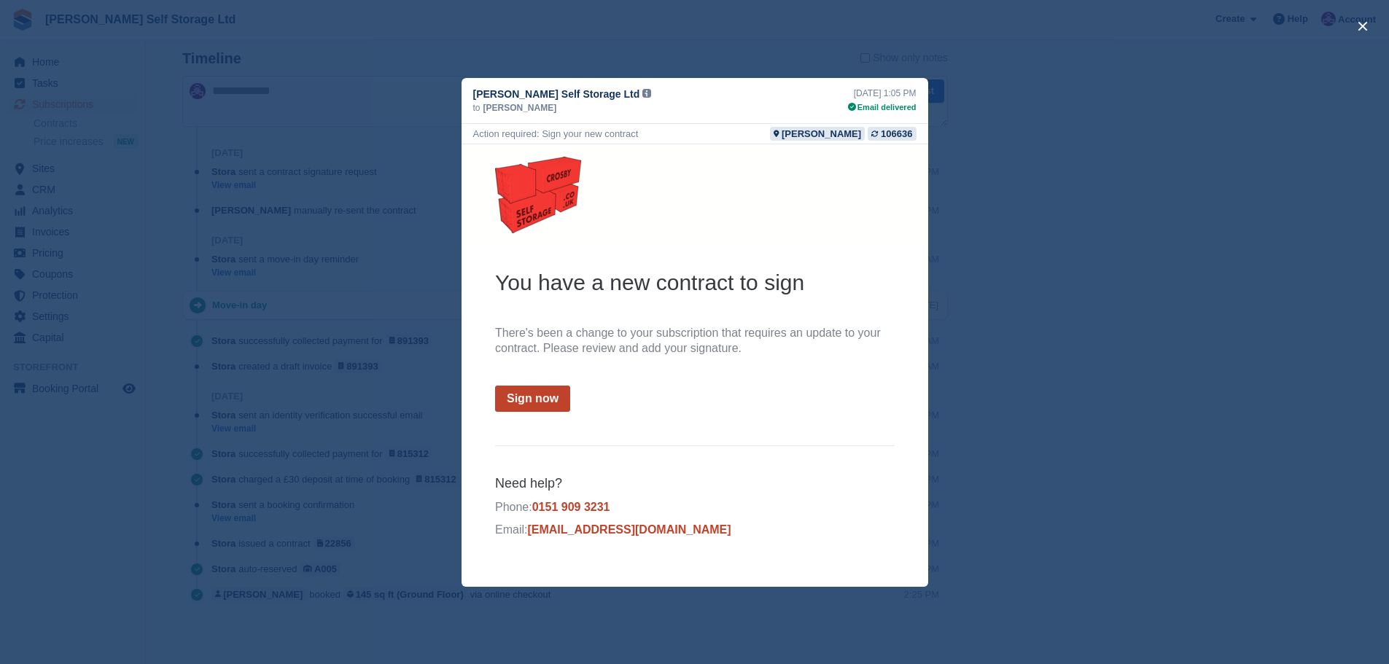
scroll to position [0, 0]
click at [1104, 297] on div "close" at bounding box center [694, 332] width 1389 height 664
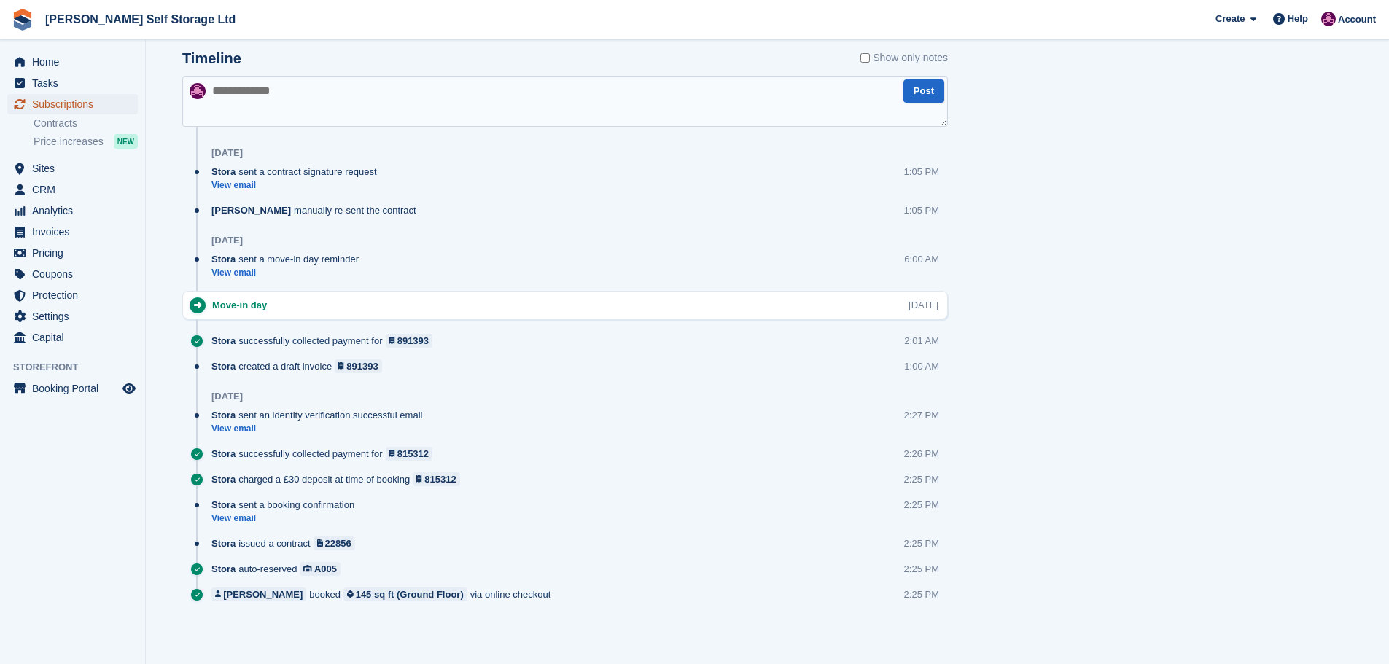
click at [65, 103] on span "Subscriptions" at bounding box center [75, 104] width 87 height 20
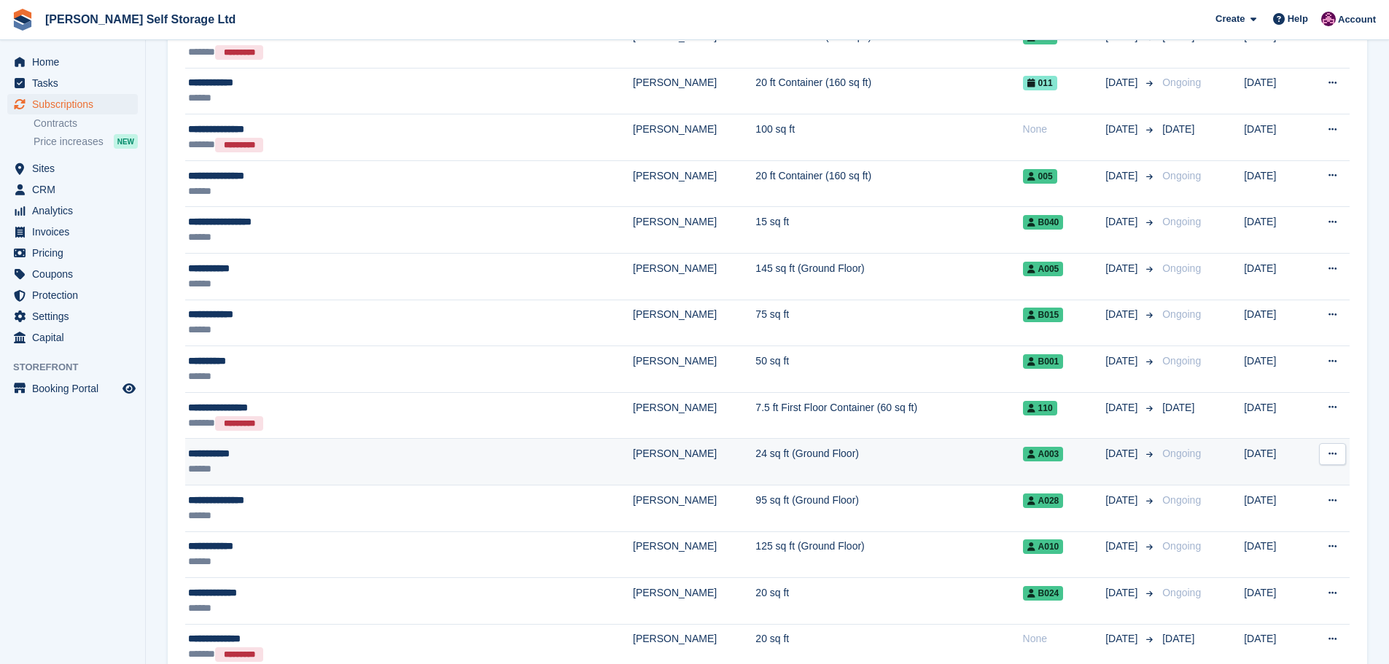
scroll to position [510, 0]
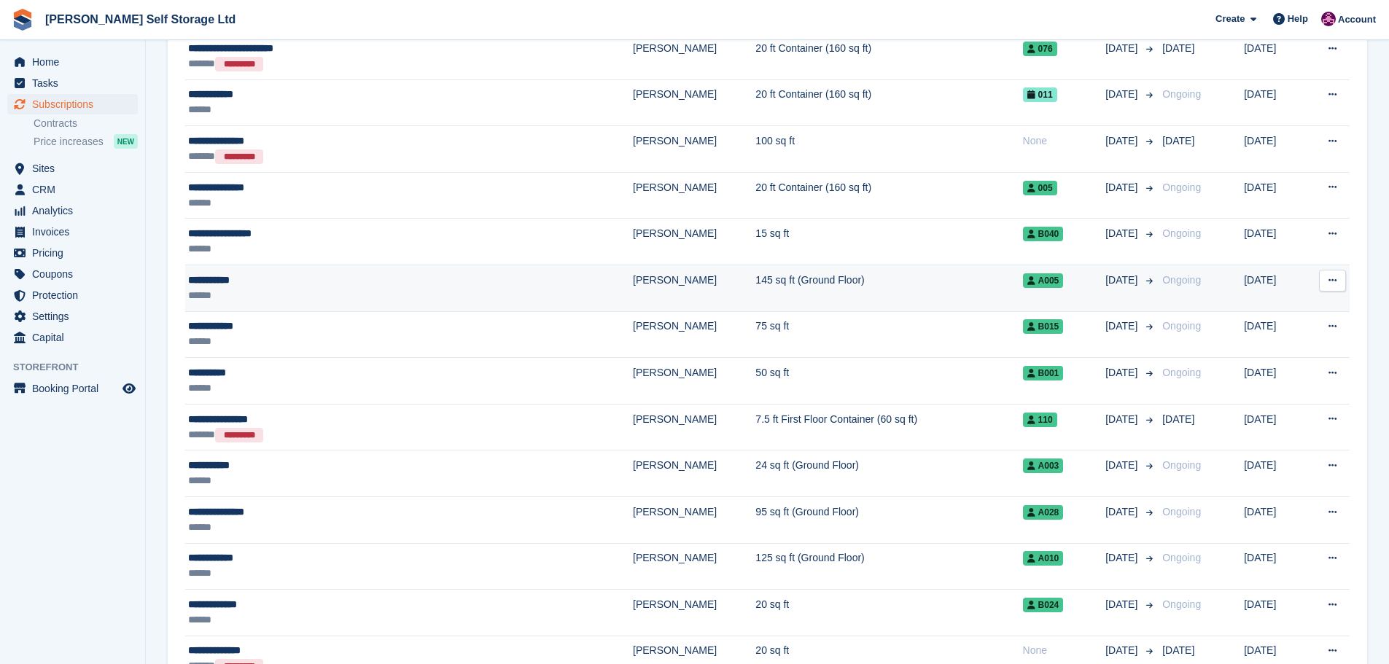
click at [305, 279] on div "**********" at bounding box center [339, 280] width 303 height 15
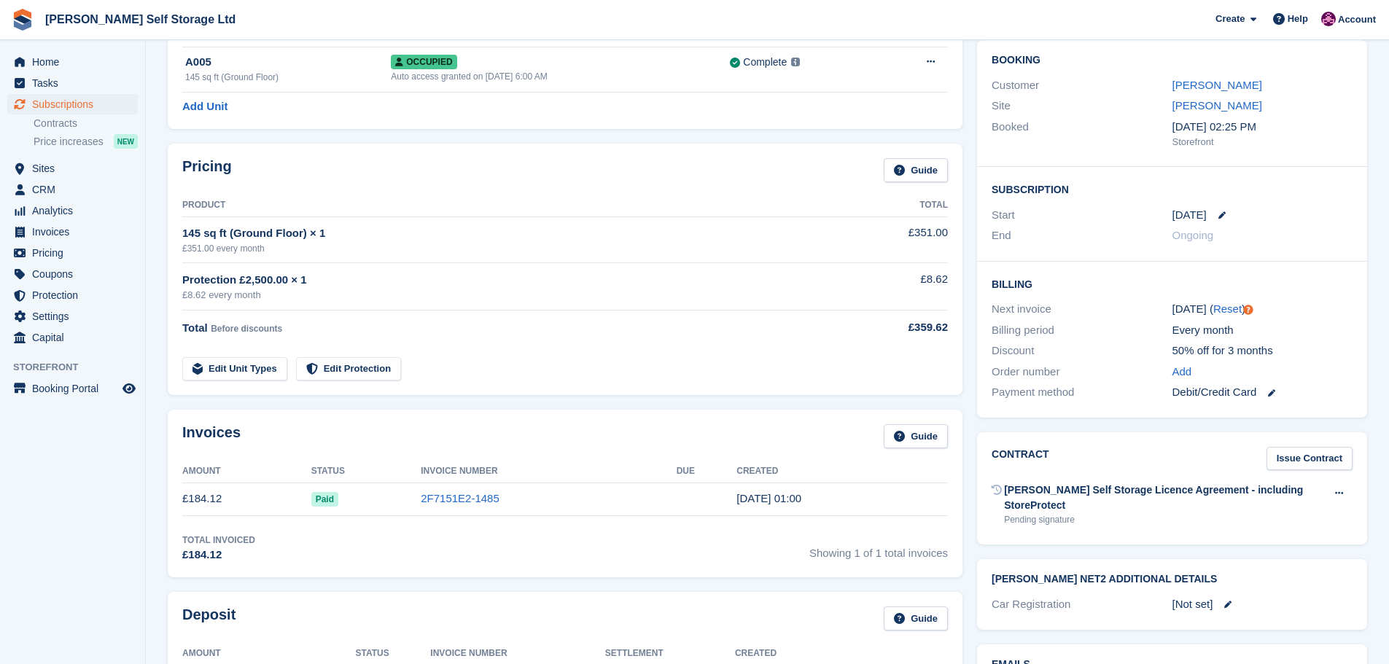
scroll to position [146, 0]
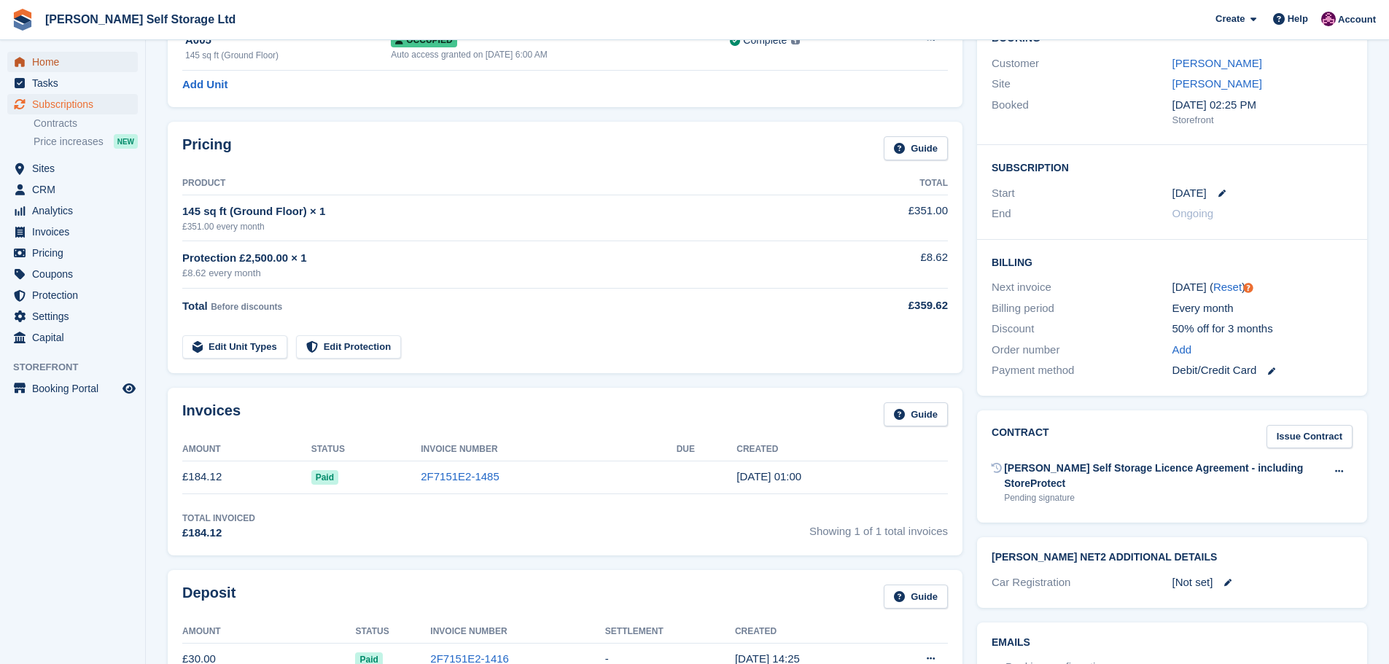
click at [31, 65] on link "Home" at bounding box center [72, 62] width 130 height 20
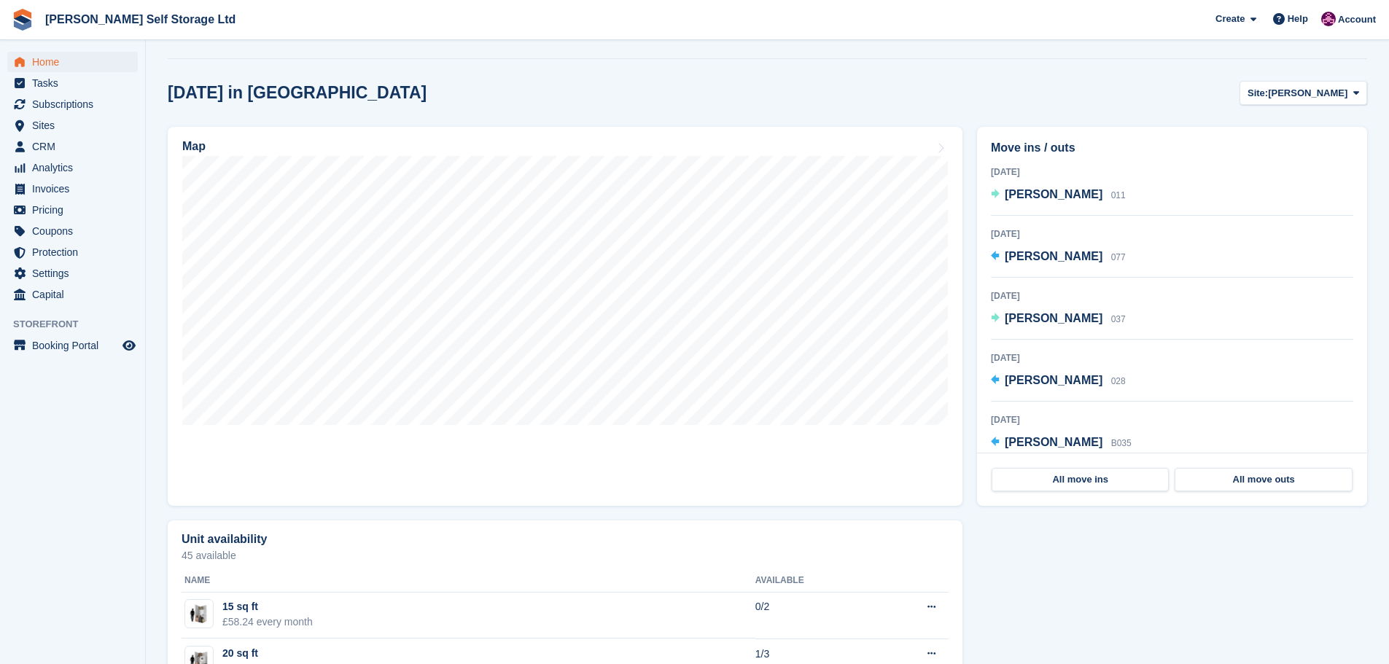
scroll to position [146, 0]
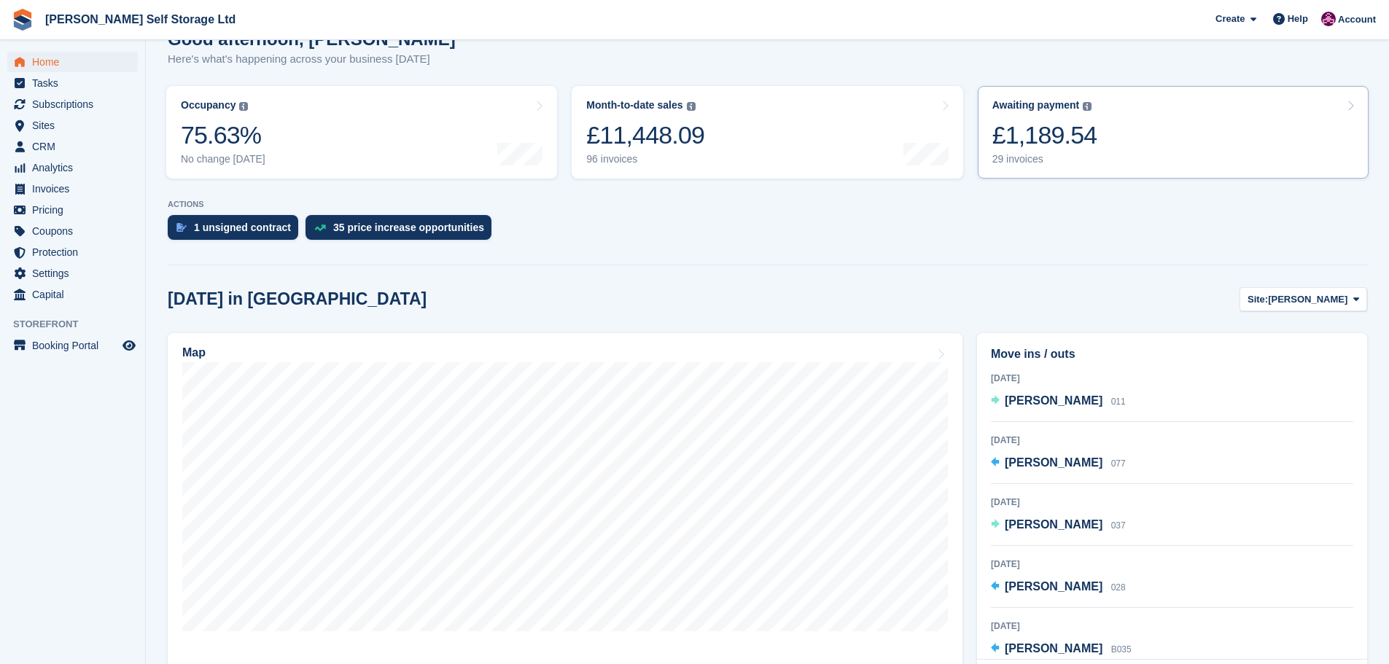
click at [1117, 141] on link "Awaiting payment The total outstanding balance on all open invoices. £1,189.54 …" at bounding box center [1173, 132] width 391 height 93
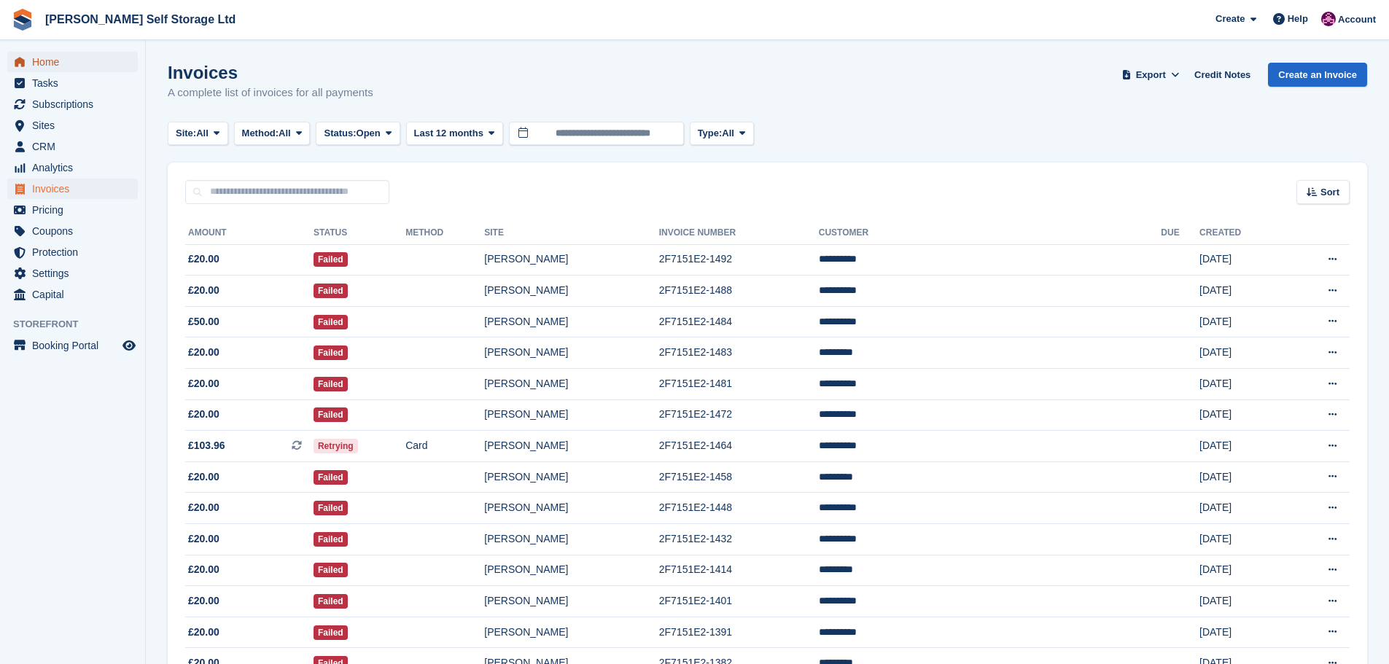
click at [41, 61] on span "Home" at bounding box center [75, 62] width 87 height 20
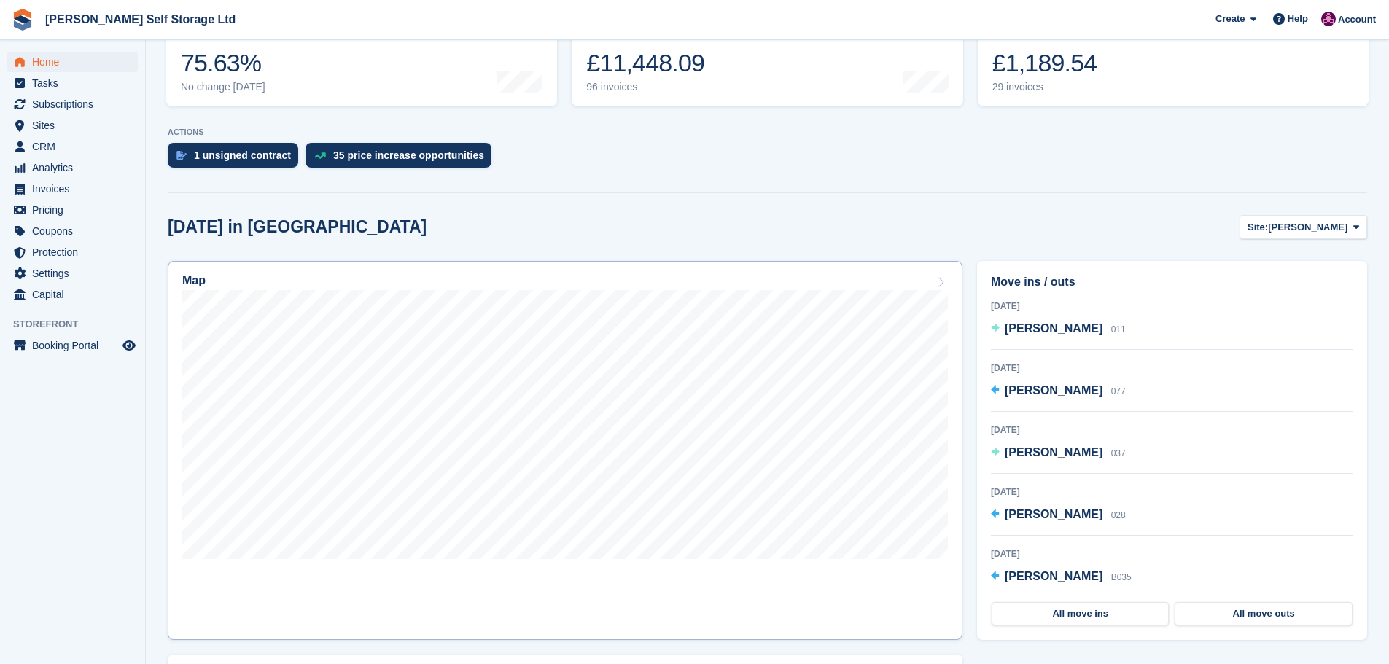
scroll to position [219, 0]
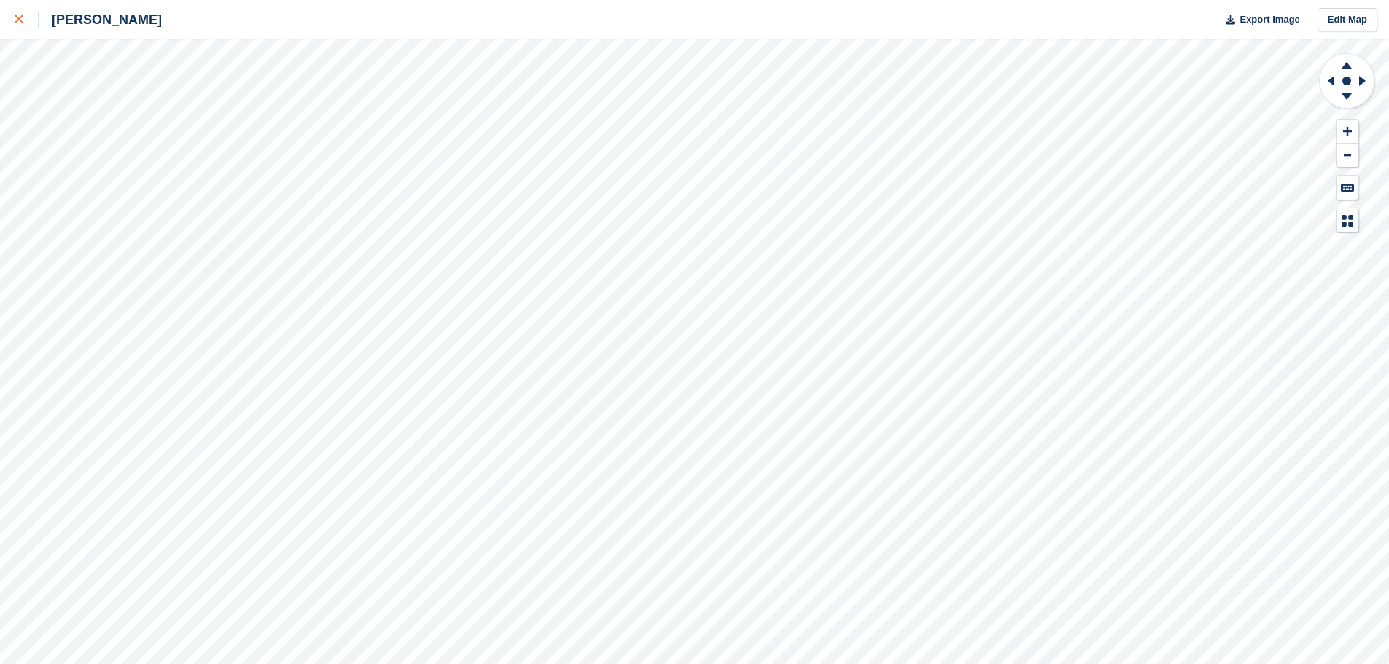
click at [13, 20] on link at bounding box center [19, 19] width 39 height 39
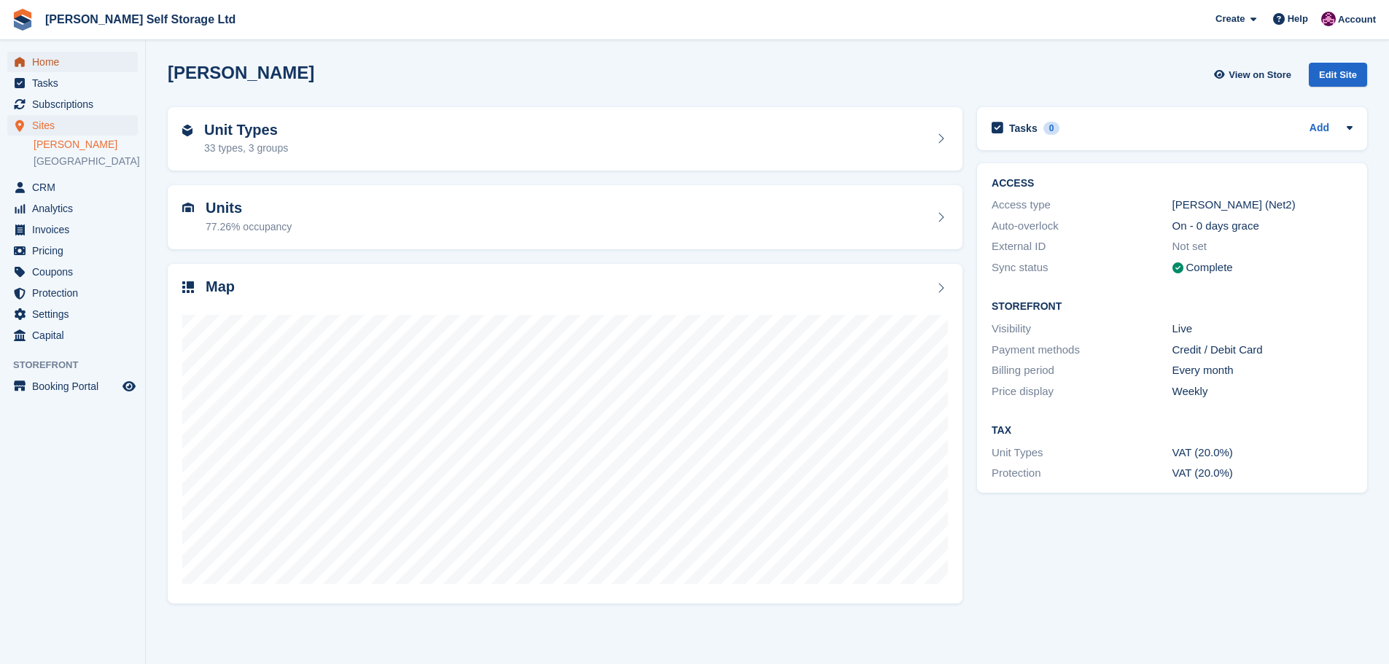
click at [47, 63] on span "Home" at bounding box center [75, 62] width 87 height 20
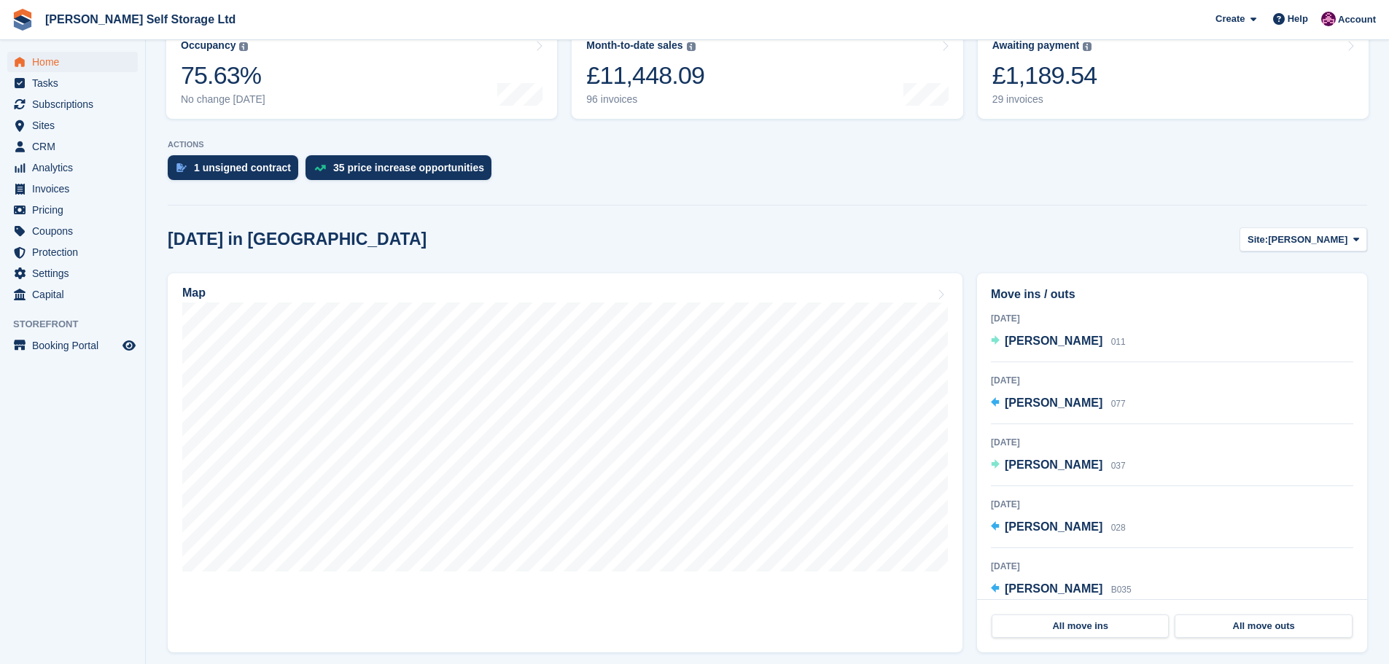
scroll to position [219, 0]
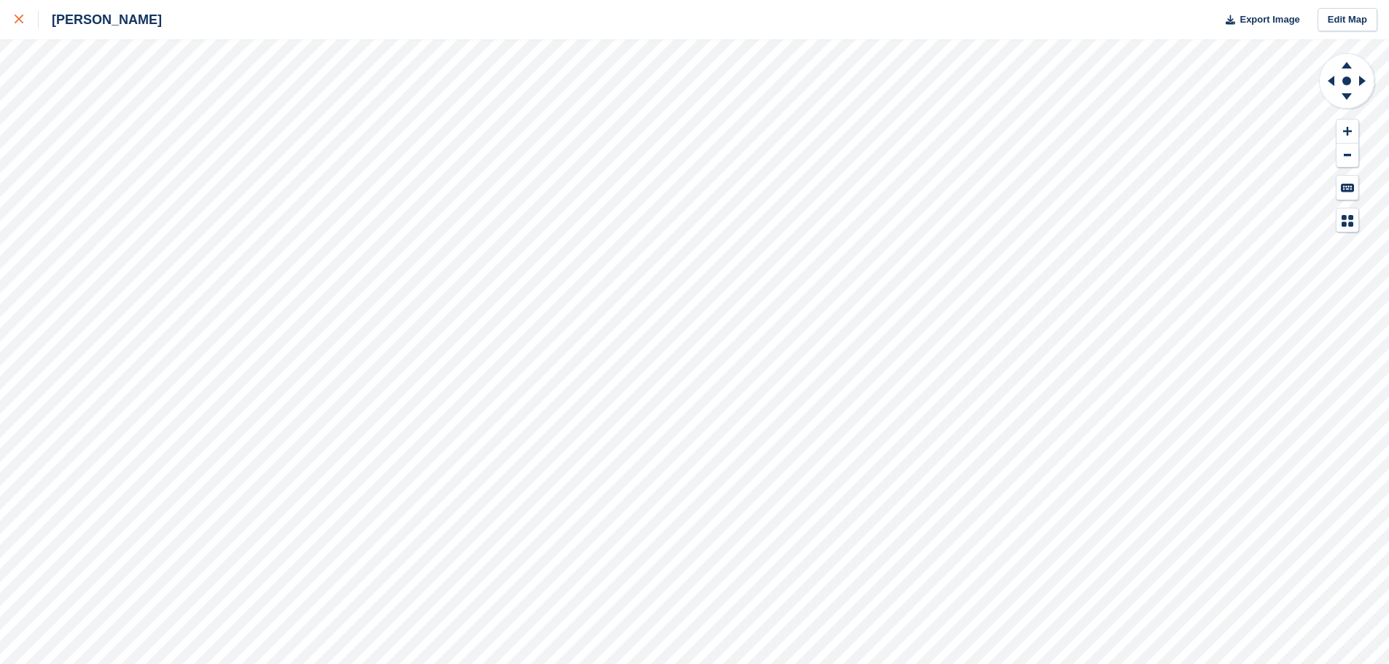
click at [24, 18] on div at bounding box center [27, 19] width 24 height 17
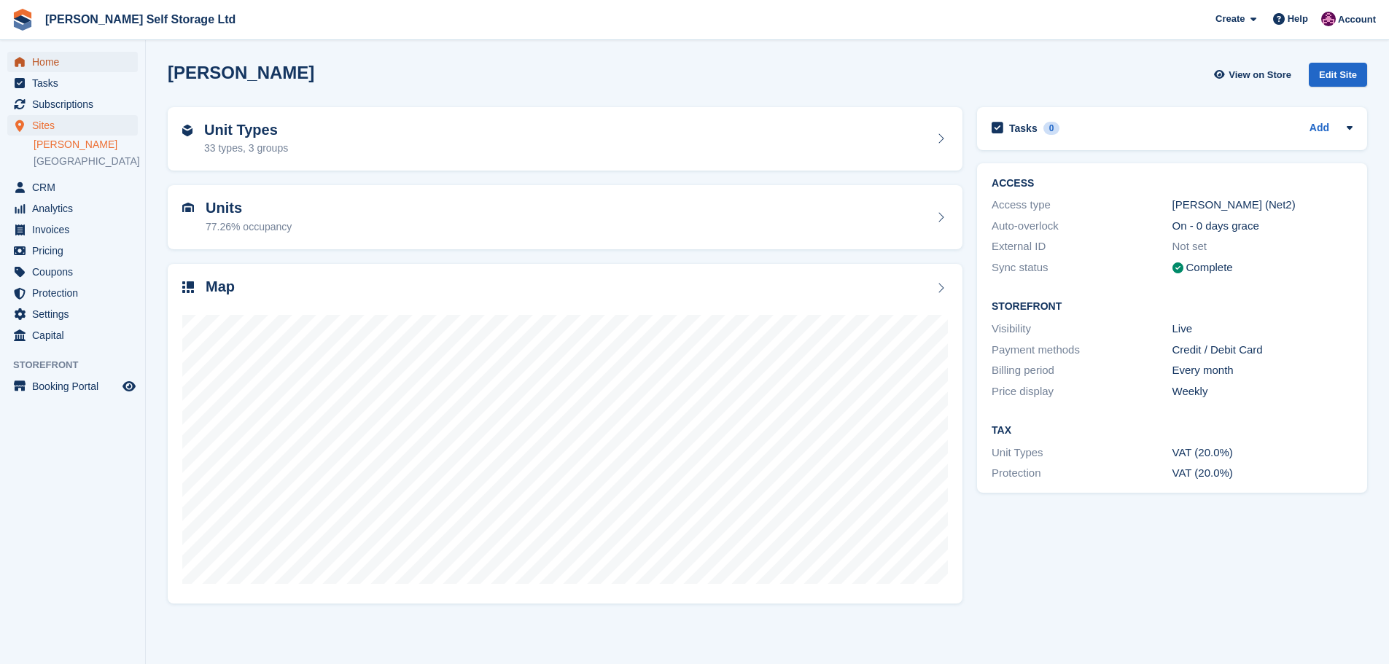
click at [52, 61] on span "Home" at bounding box center [75, 62] width 87 height 20
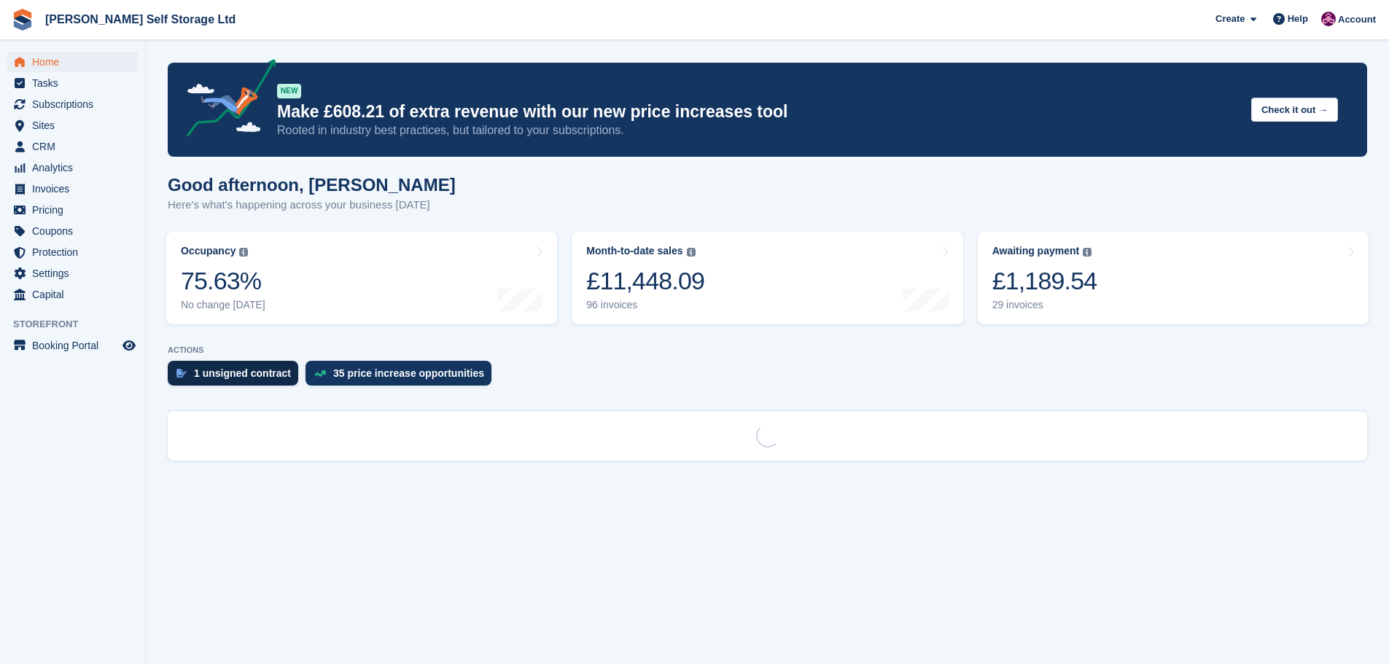
click at [219, 377] on div "1 unsigned contract" at bounding box center [242, 373] width 97 height 12
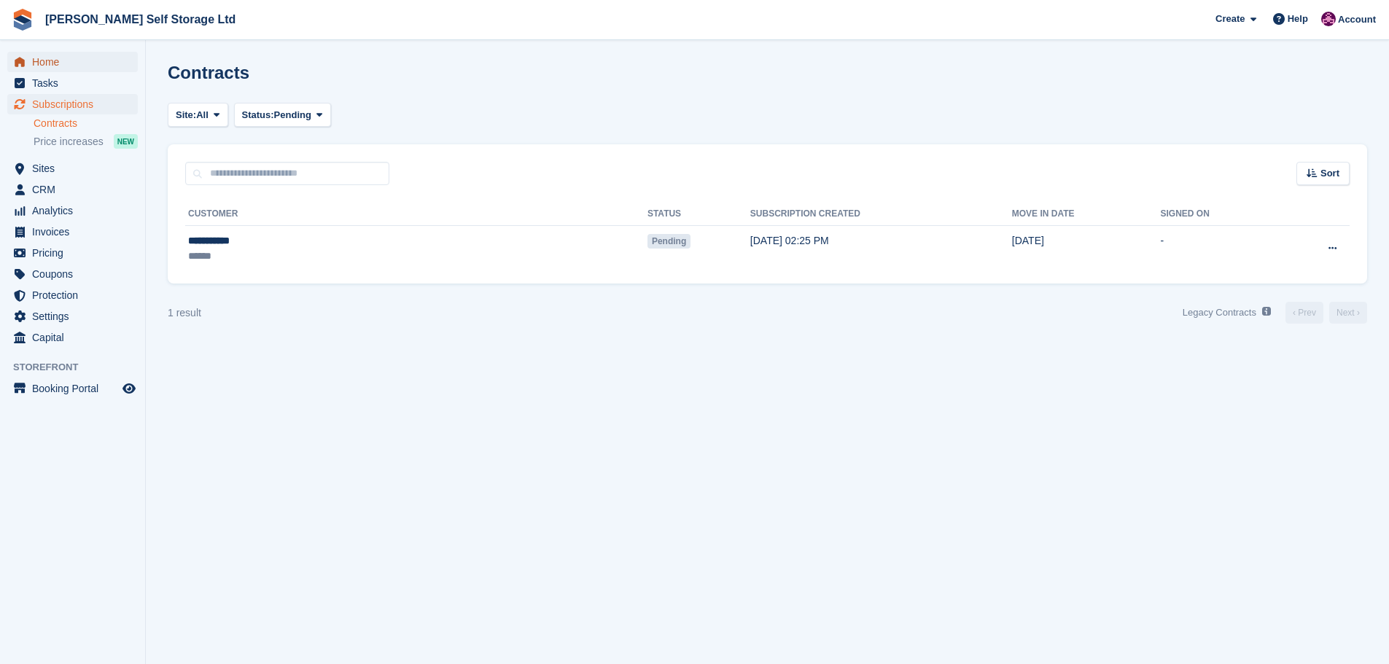
click at [34, 62] on span "Home" at bounding box center [75, 62] width 87 height 20
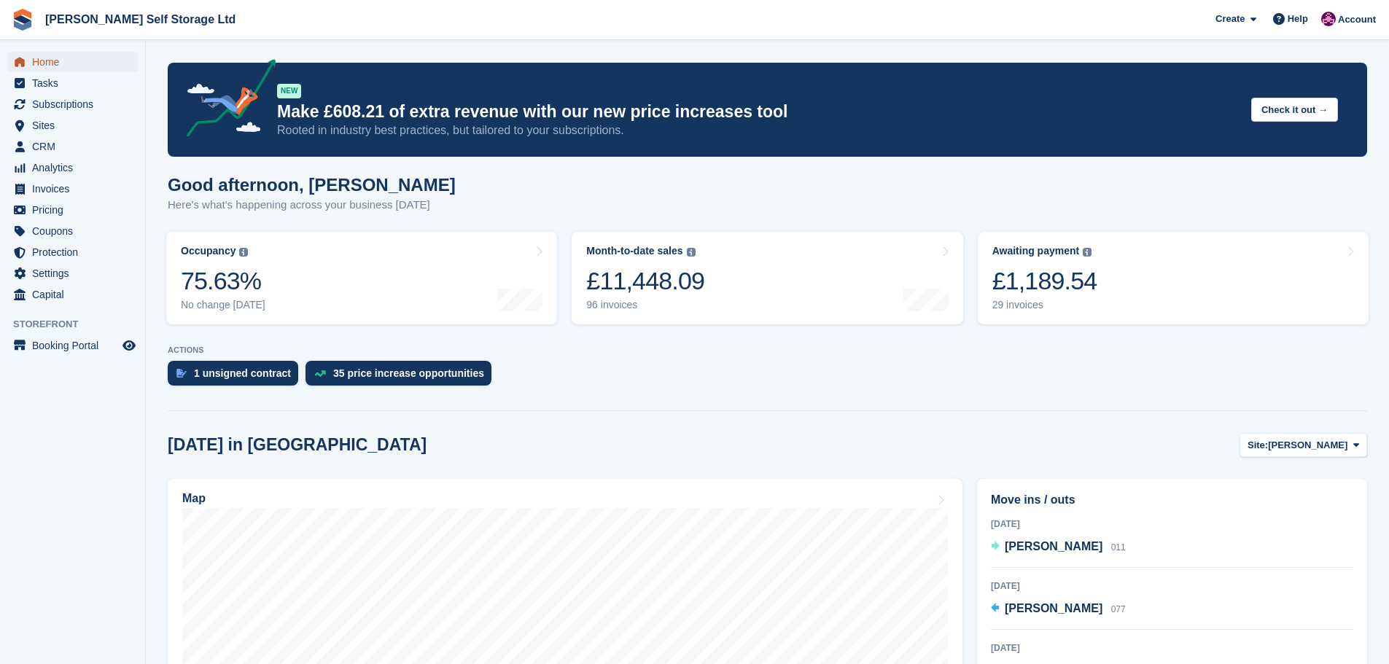
click at [63, 67] on span "Home" at bounding box center [75, 62] width 87 height 20
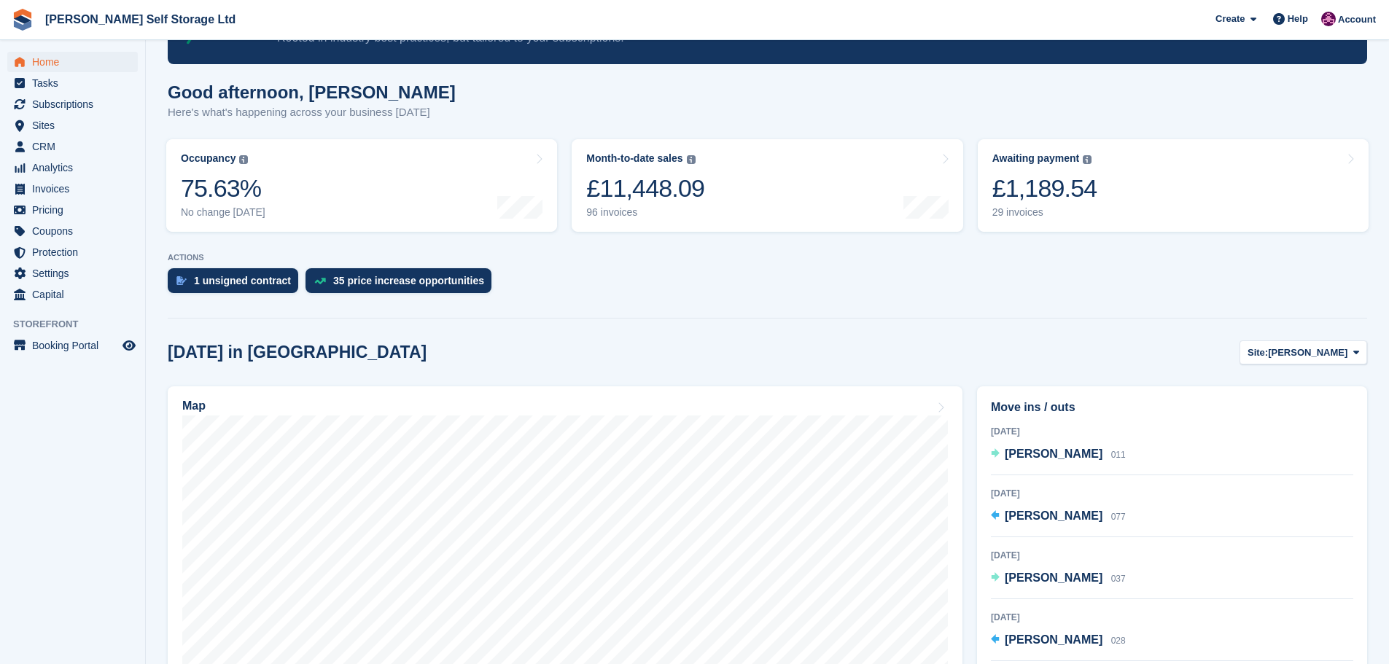
scroll to position [219, 0]
